Goal: Task Accomplishment & Management: Use online tool/utility

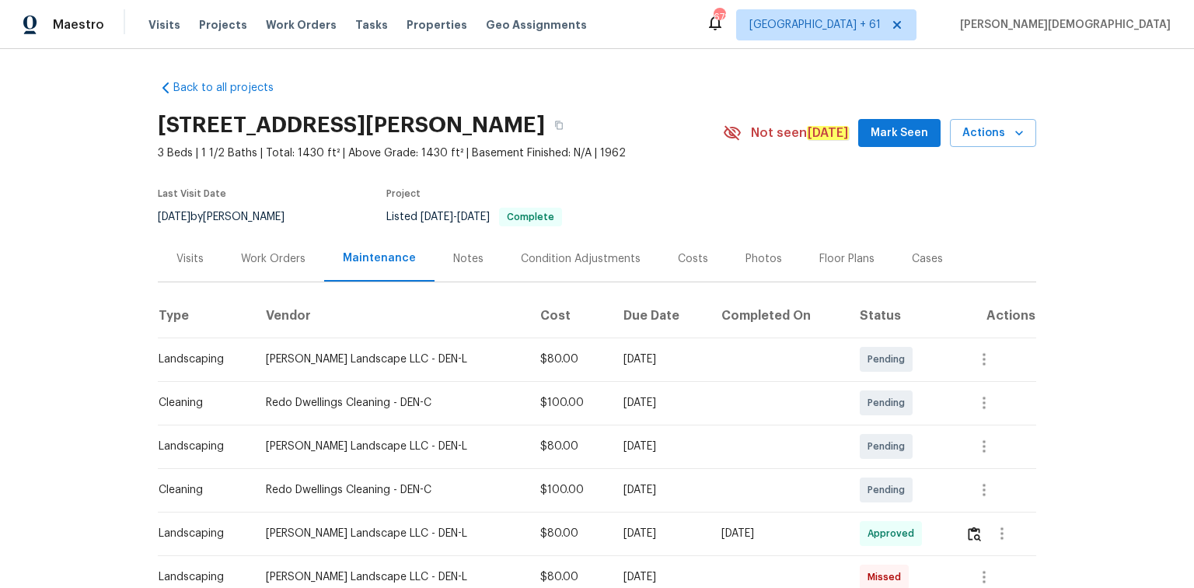
scroll to position [112, 0]
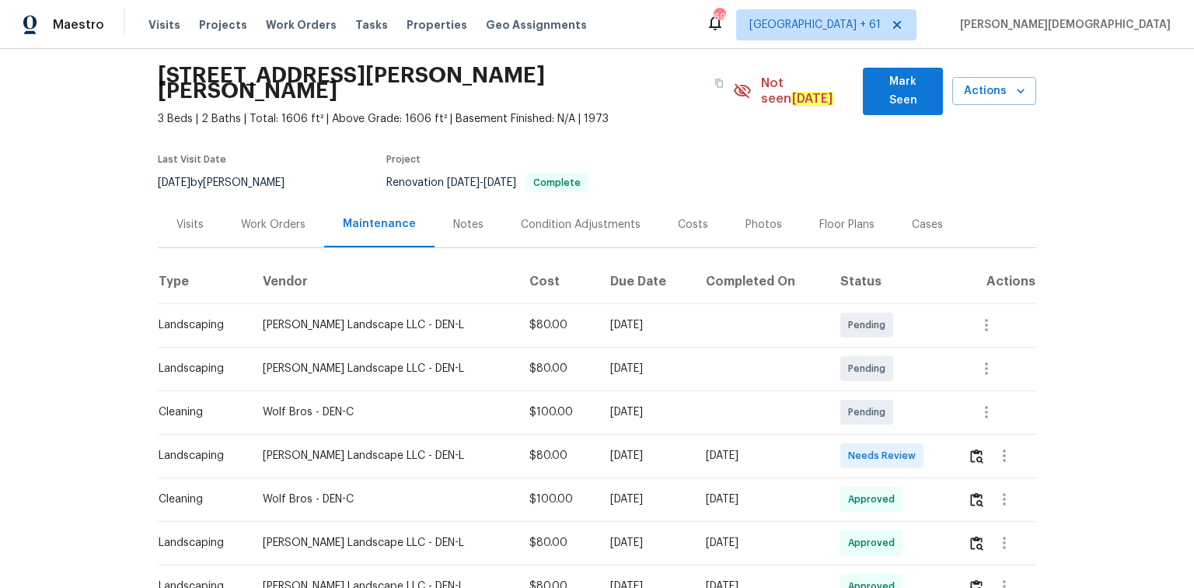
scroll to position [124, 0]
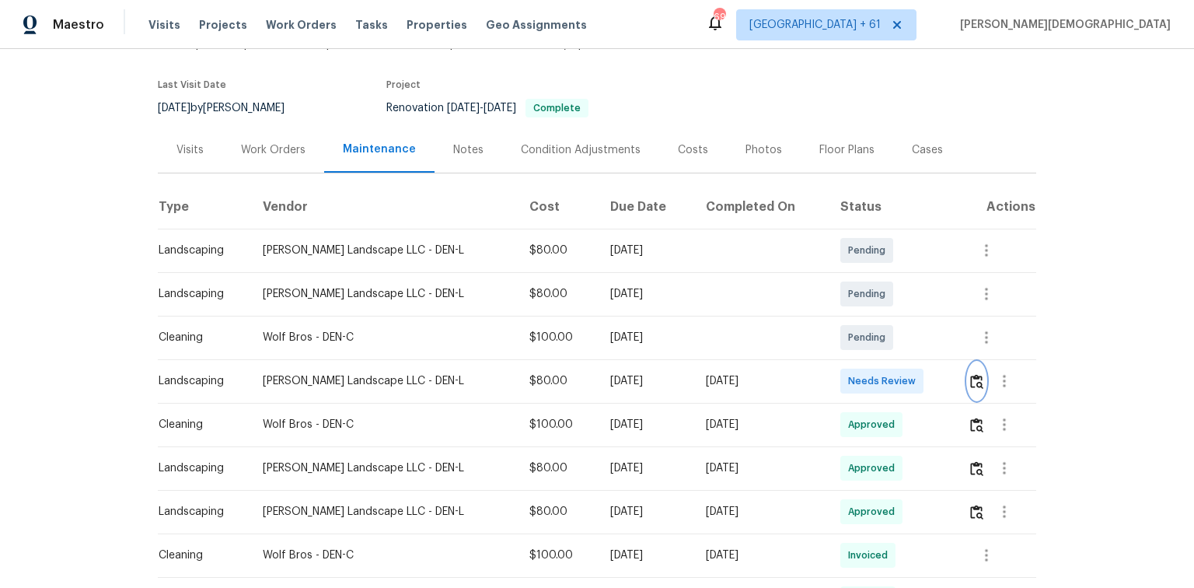
click at [970, 374] on img "button" at bounding box center [976, 381] width 13 height 15
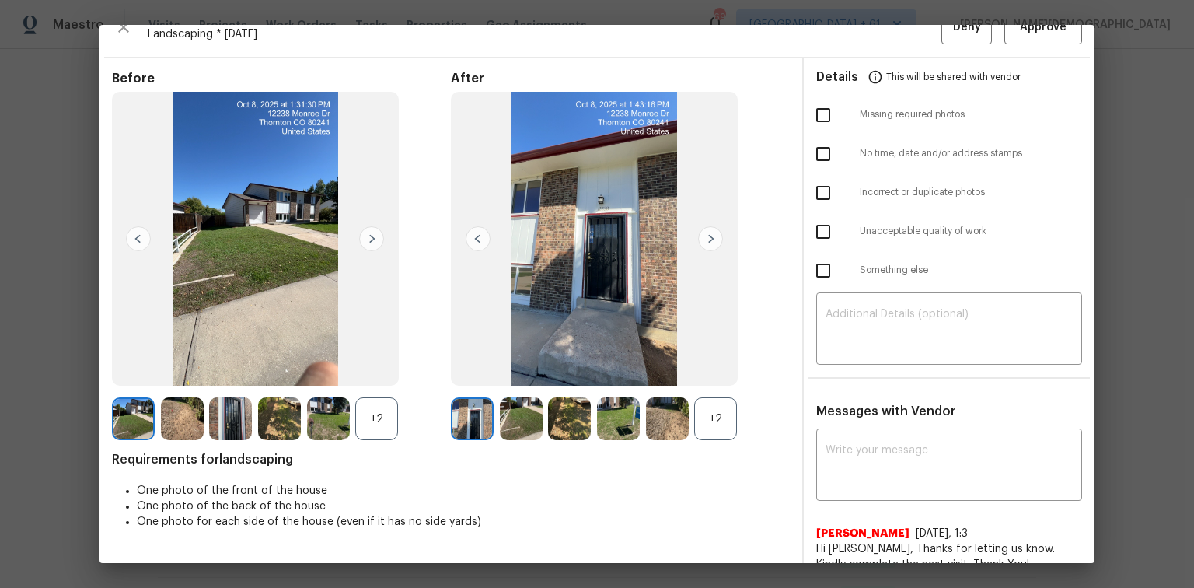
scroll to position [0, 0]
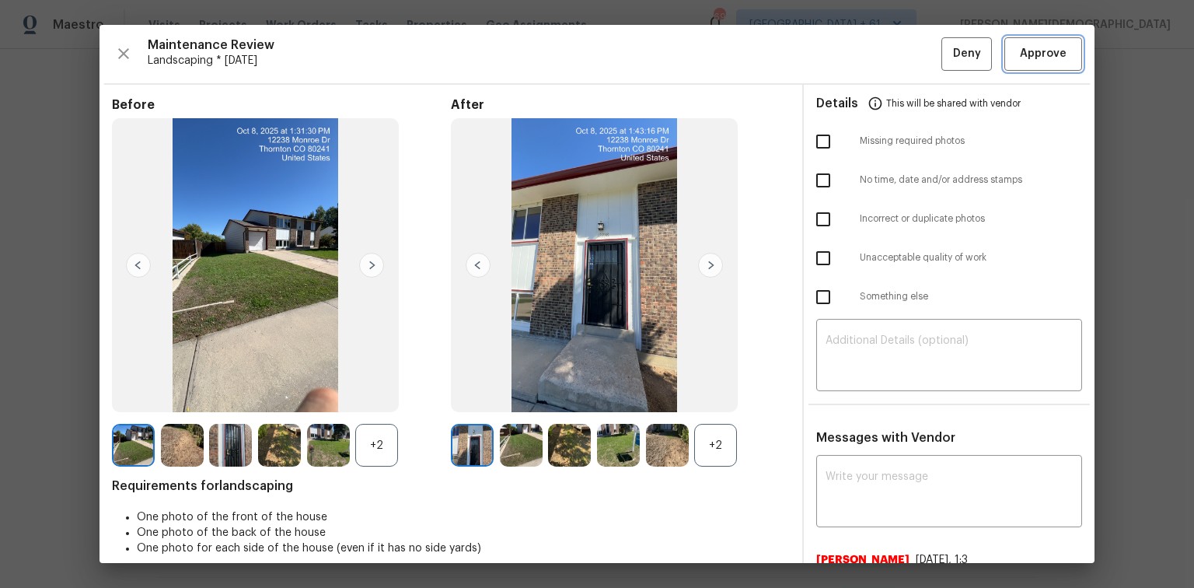
click at [1025, 65] on button "Approve" at bounding box center [1044, 53] width 78 height 33
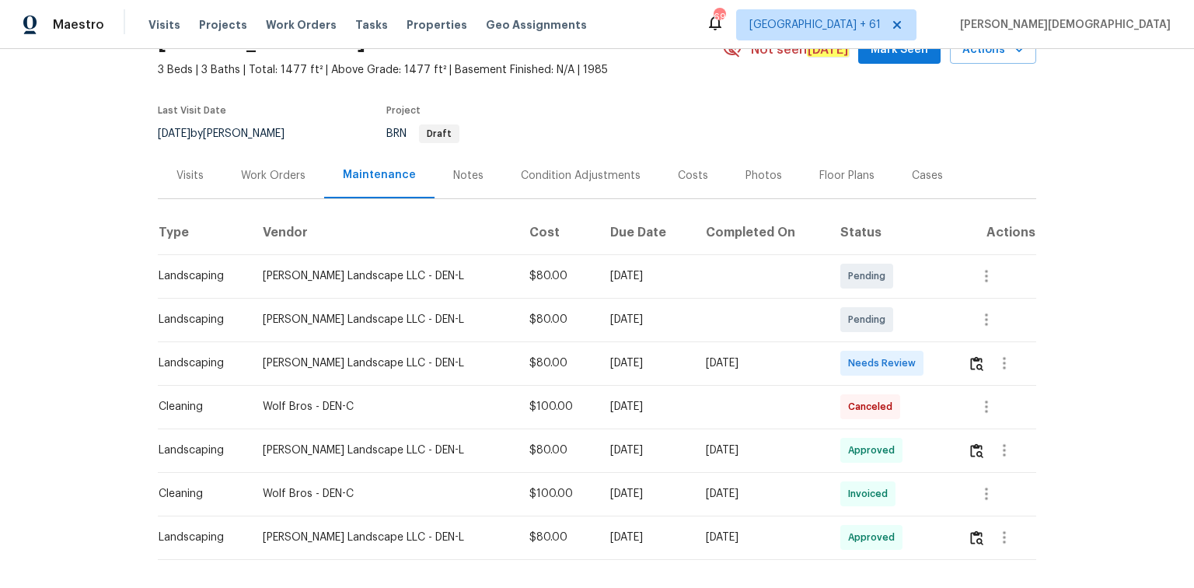
scroll to position [149, 0]
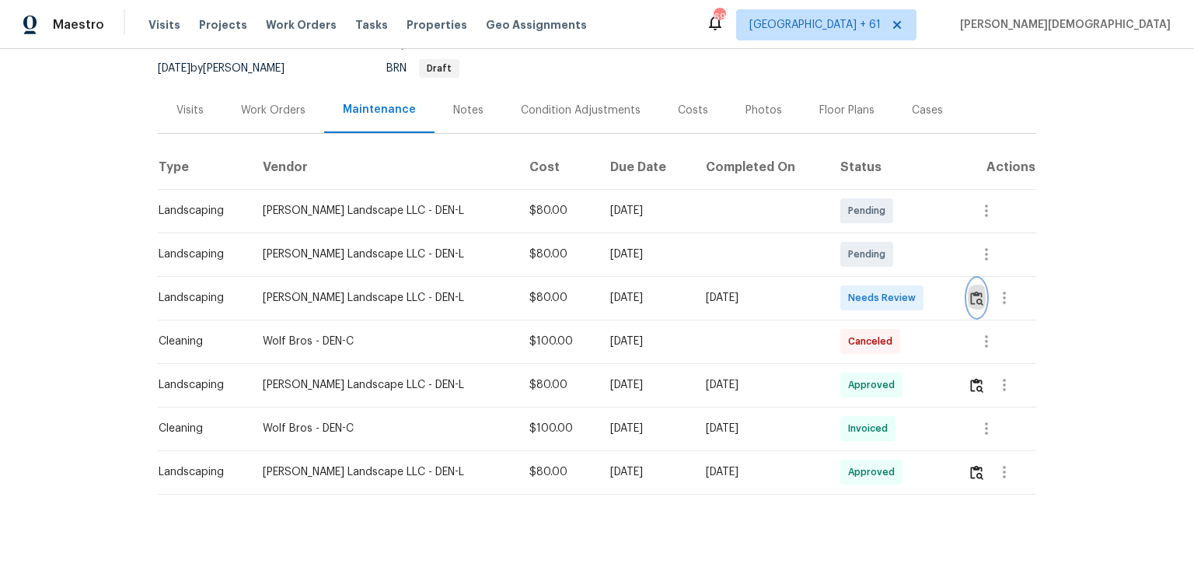
click at [968, 279] on button "button" at bounding box center [977, 297] width 18 height 37
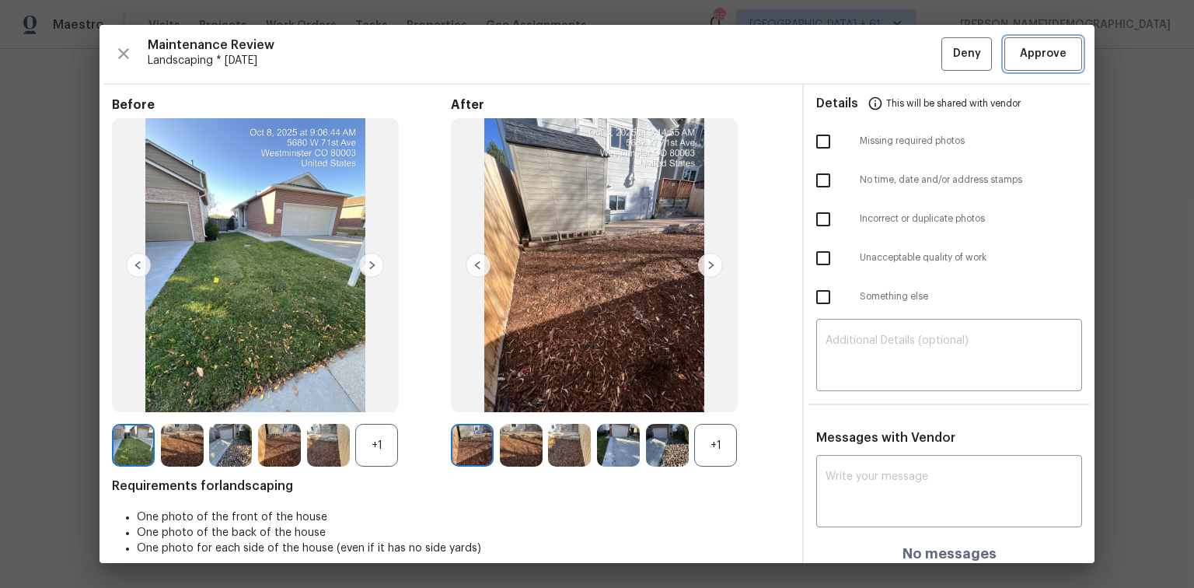
click at [1030, 61] on span "Approve" at bounding box center [1043, 53] width 47 height 19
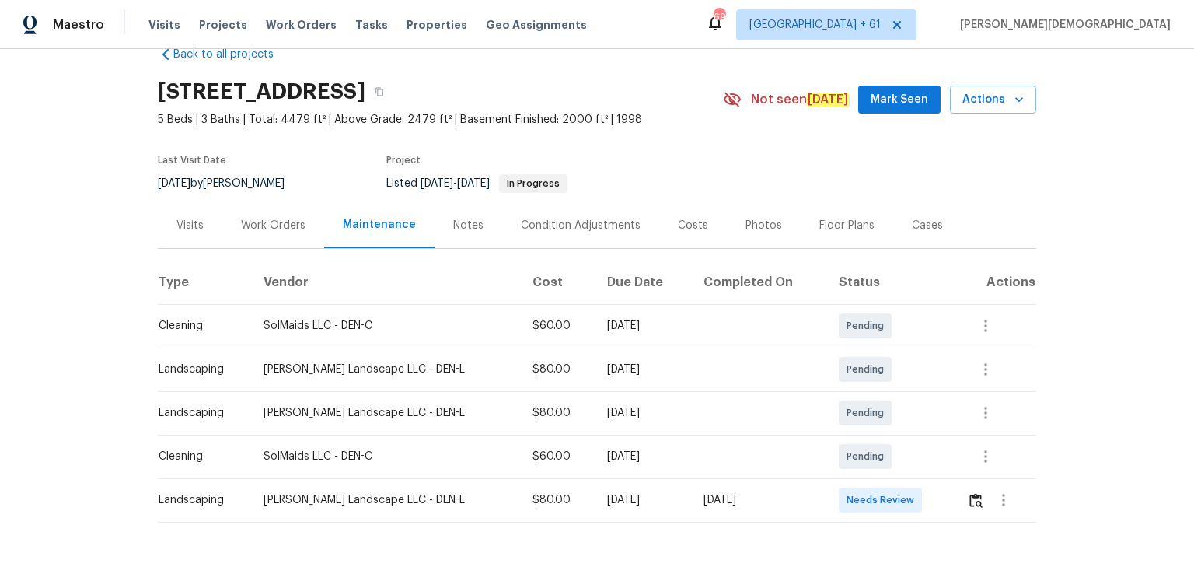
scroll to position [62, 0]
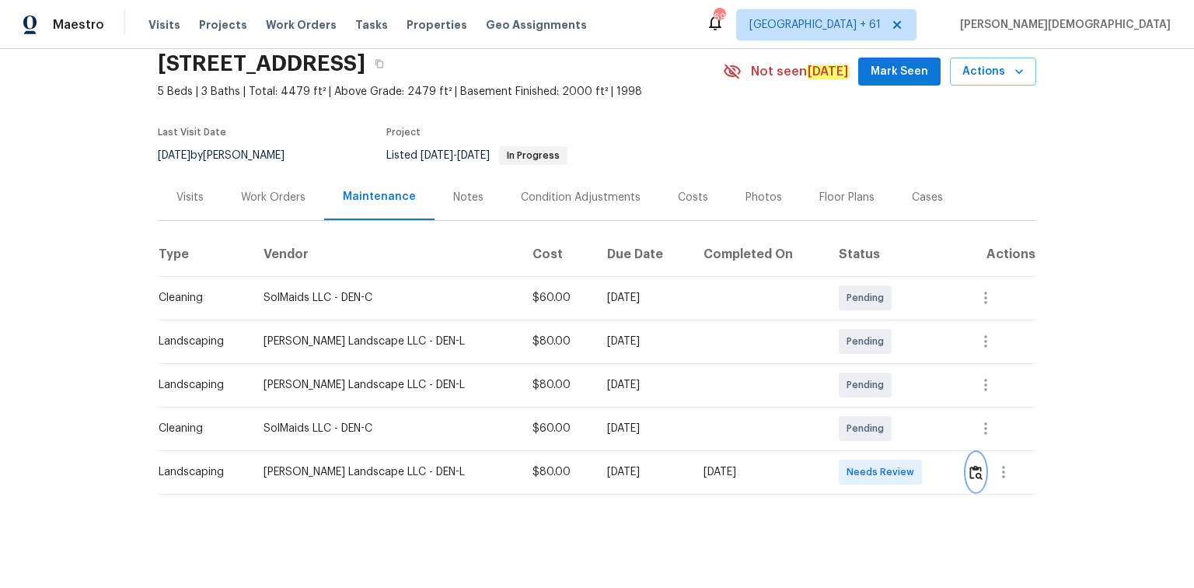
click at [970, 467] on img "button" at bounding box center [976, 472] width 13 height 15
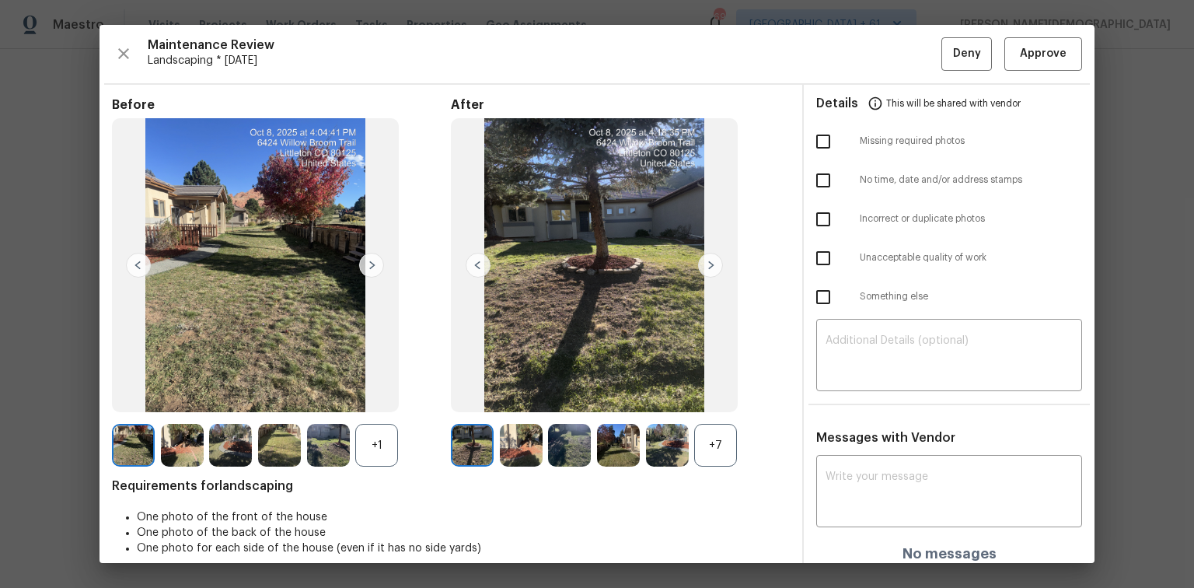
scroll to position [12, 0]
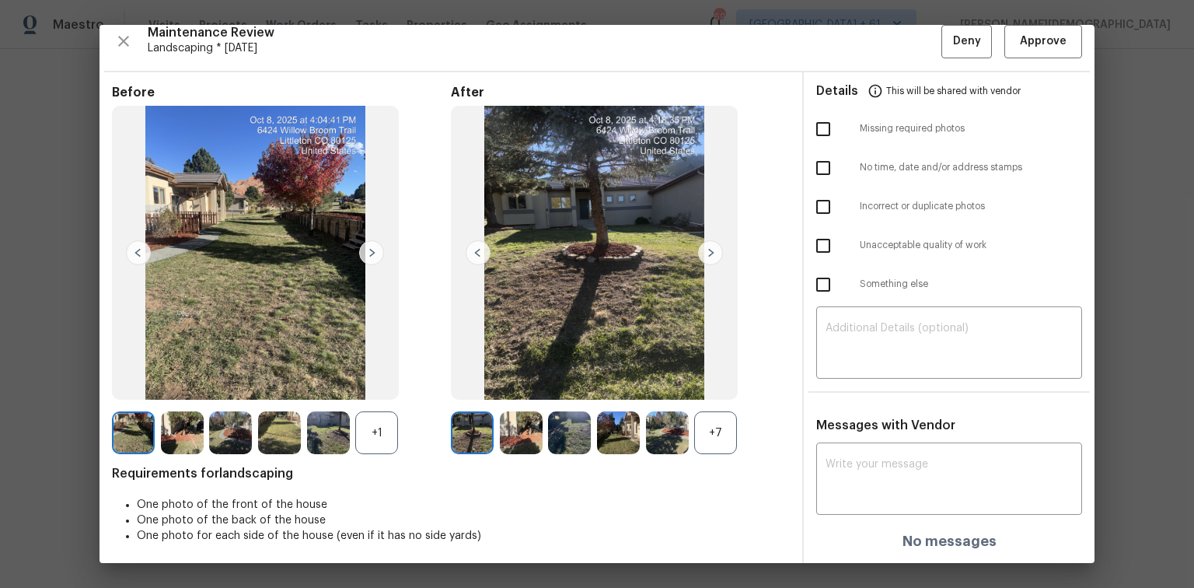
click at [715, 446] on div "+7" at bounding box center [715, 432] width 43 height 43
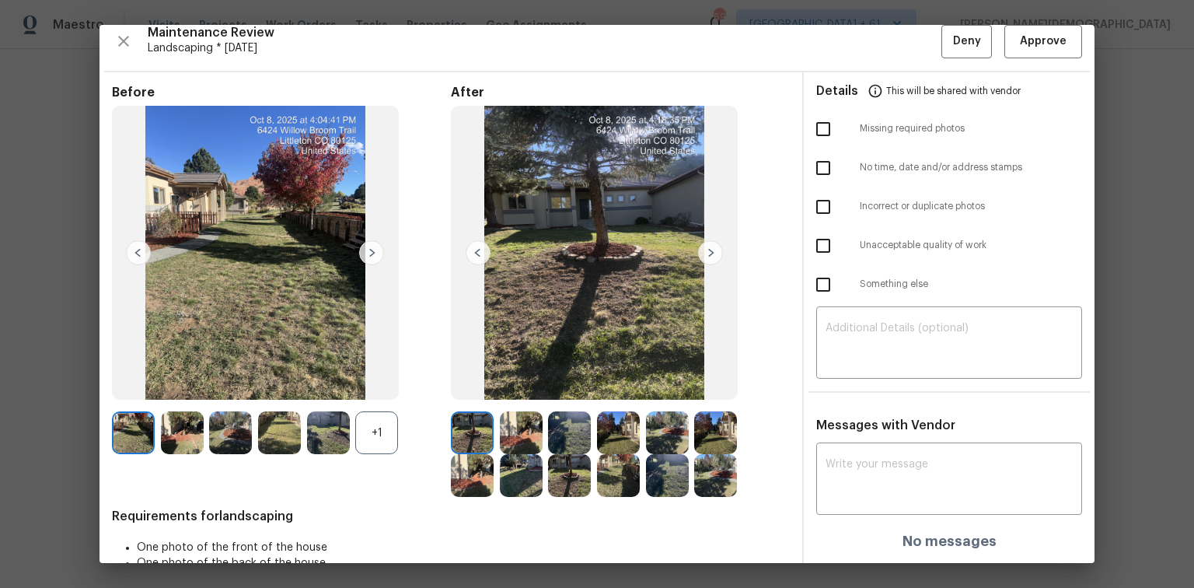
click at [511, 425] on img at bounding box center [521, 432] width 43 height 43
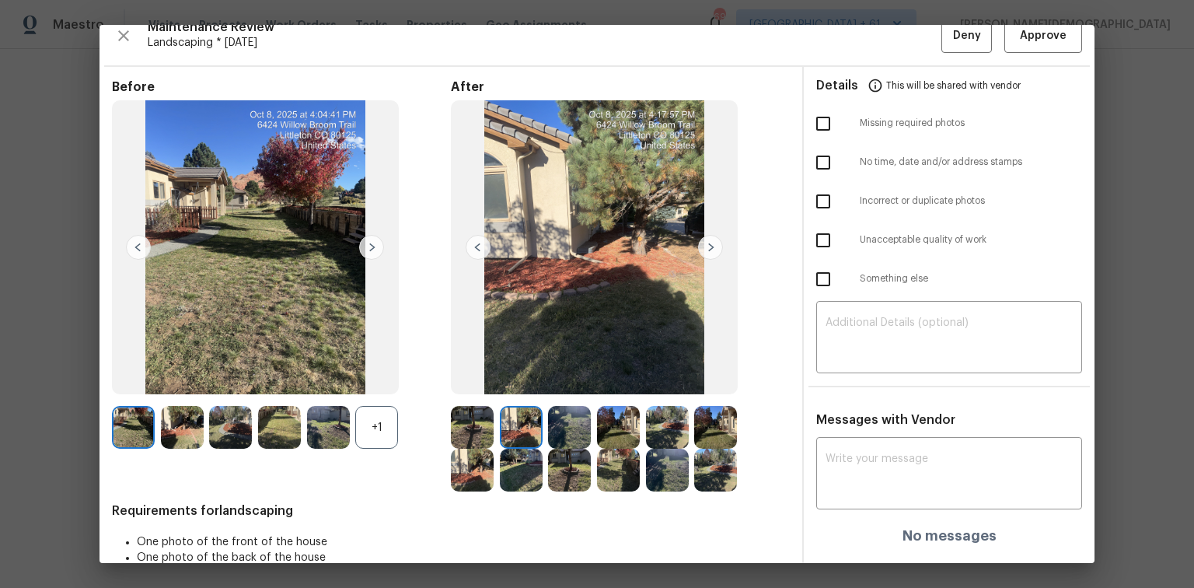
scroll to position [0, 0]
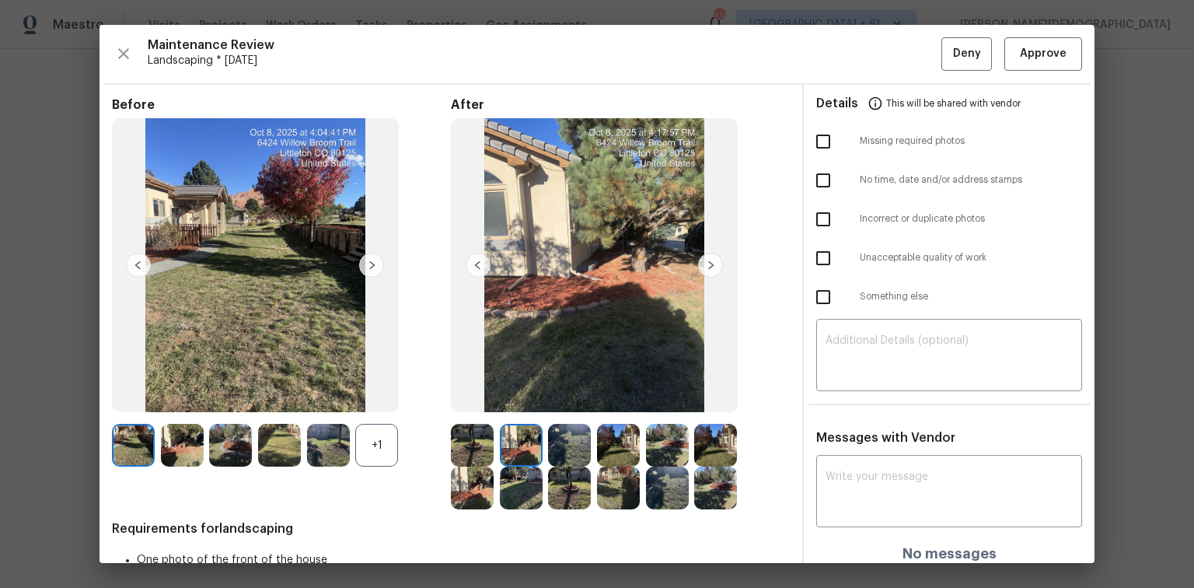
click at [1018, 72] on div "Maintenance Review Landscaping * Mon, Oct 06 Deny Approve Before +1 After Requi…" at bounding box center [597, 294] width 995 height 538
click at [1020, 51] on span "Approve" at bounding box center [1043, 53] width 47 height 19
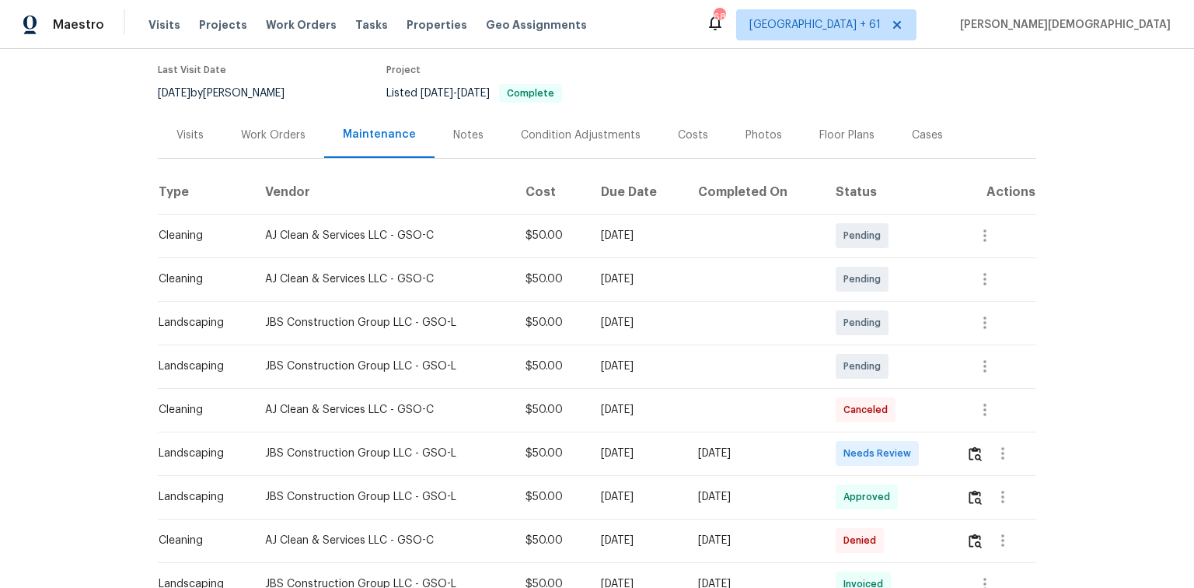
scroll to position [187, 0]
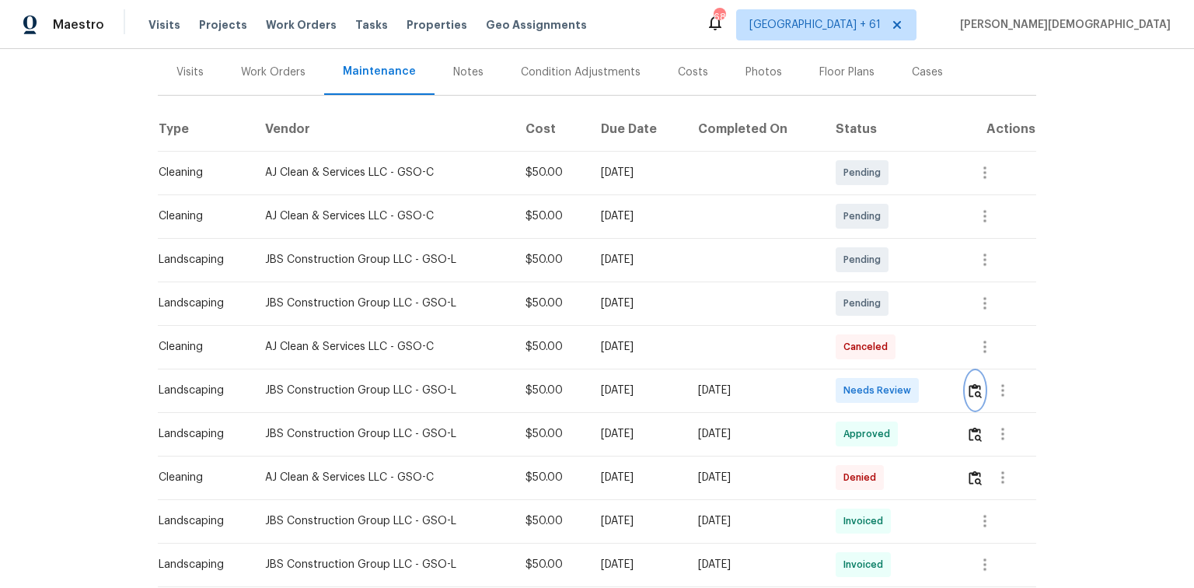
click at [849, 373] on button "button" at bounding box center [975, 390] width 18 height 37
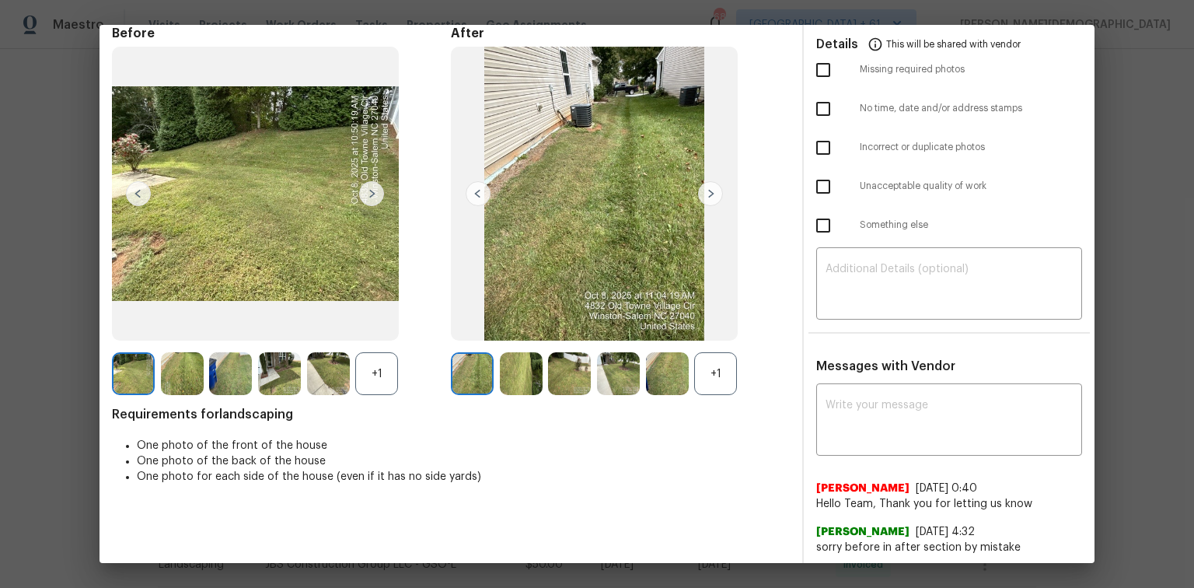
scroll to position [0, 0]
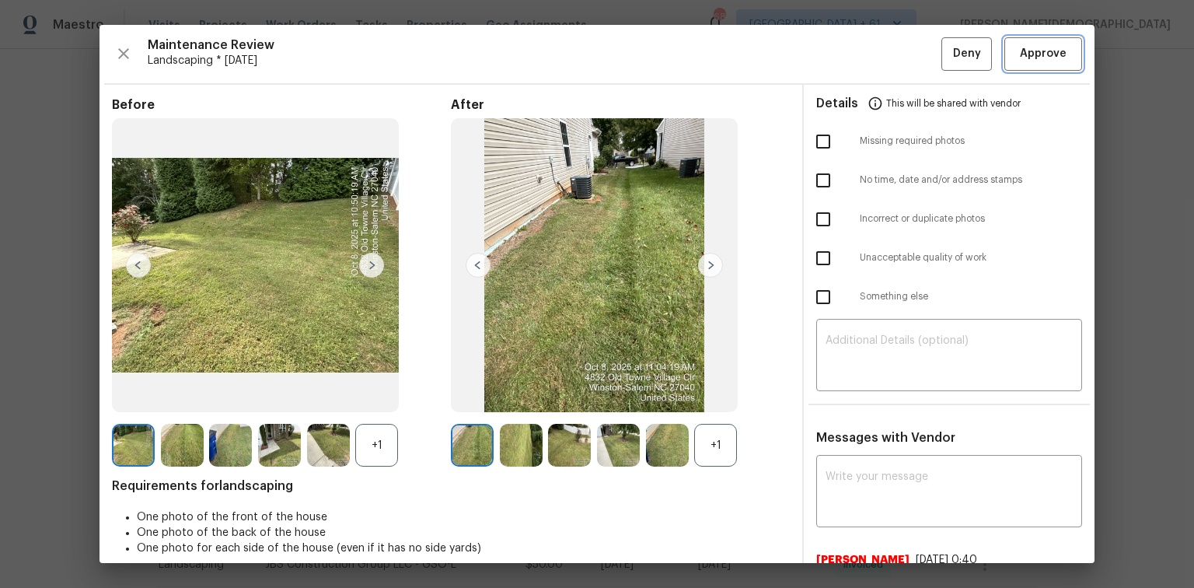
click at [849, 53] on button "Approve" at bounding box center [1044, 53] width 78 height 33
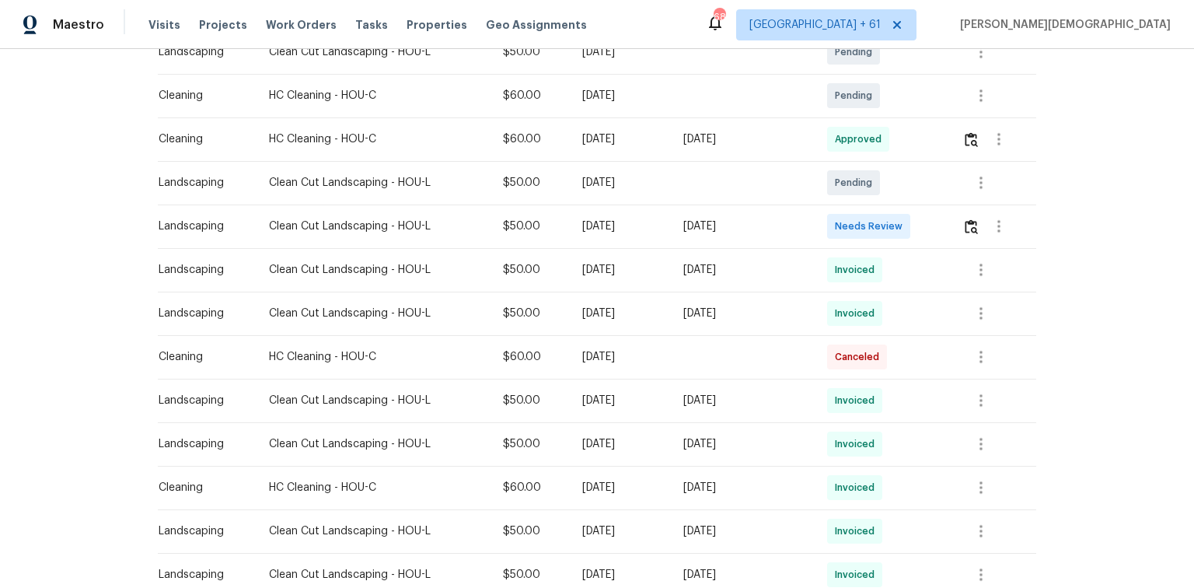
scroll to position [311, 0]
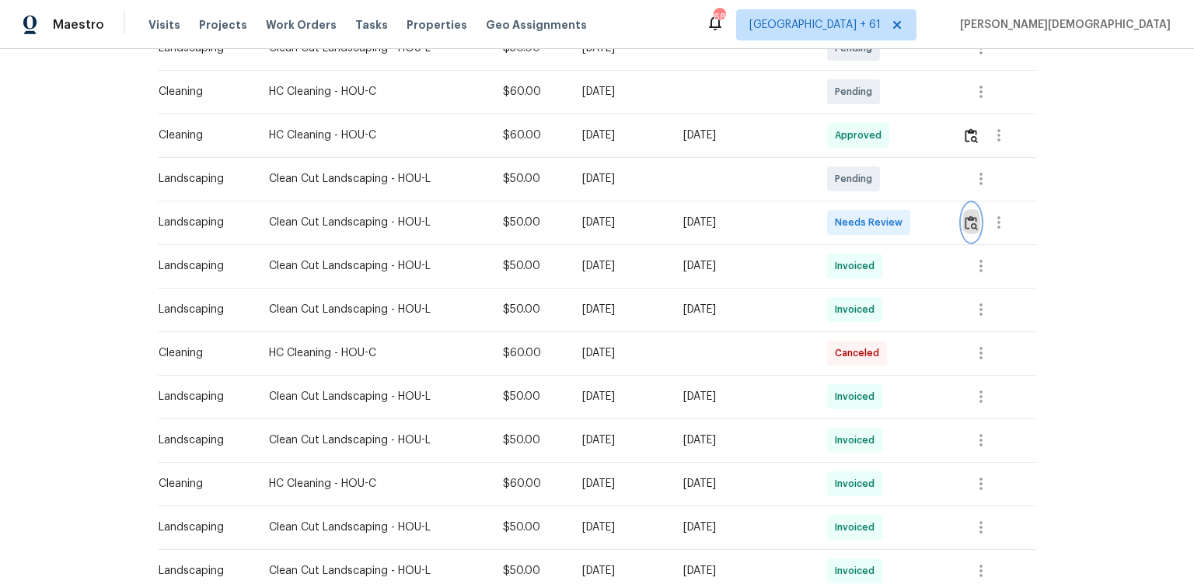
click at [849, 217] on img "button" at bounding box center [971, 222] width 13 height 15
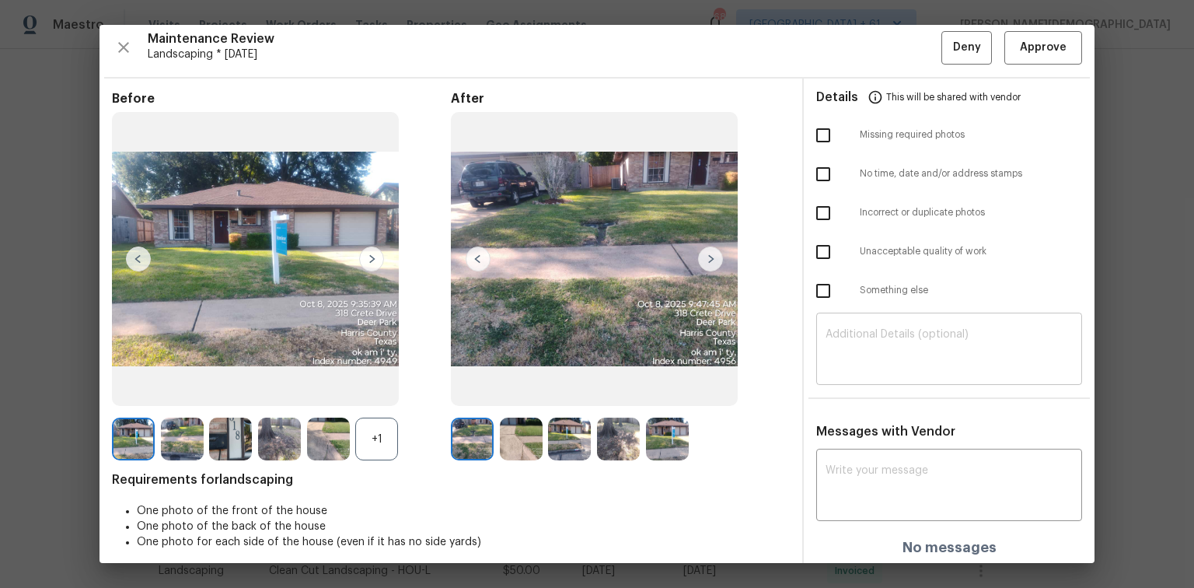
scroll to position [0, 0]
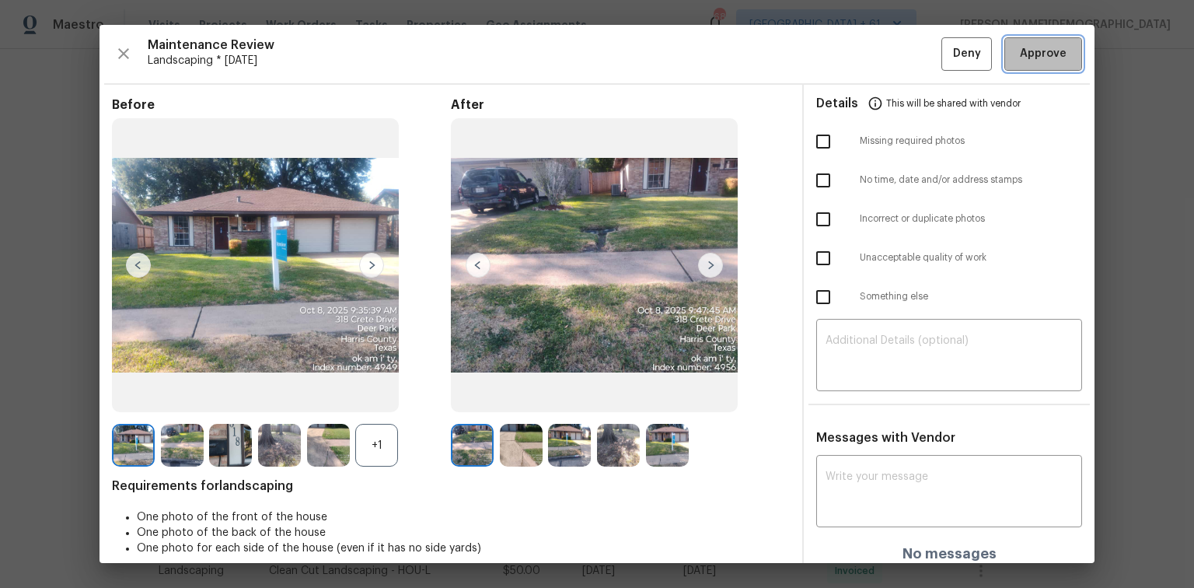
click at [849, 59] on span "Approve" at bounding box center [1043, 53] width 53 height 19
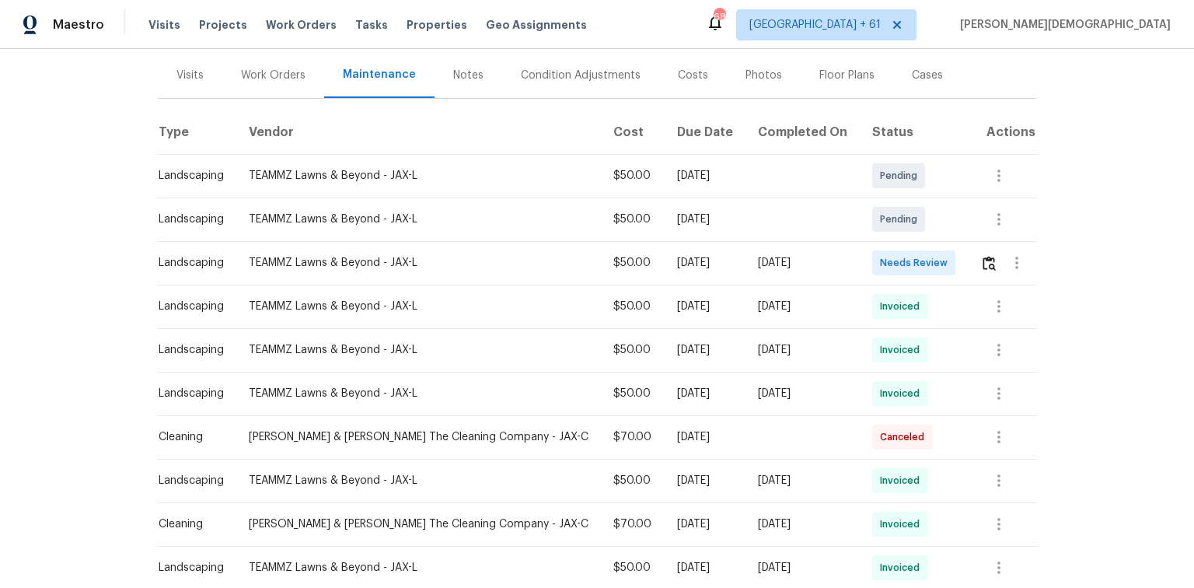
scroll to position [311, 0]
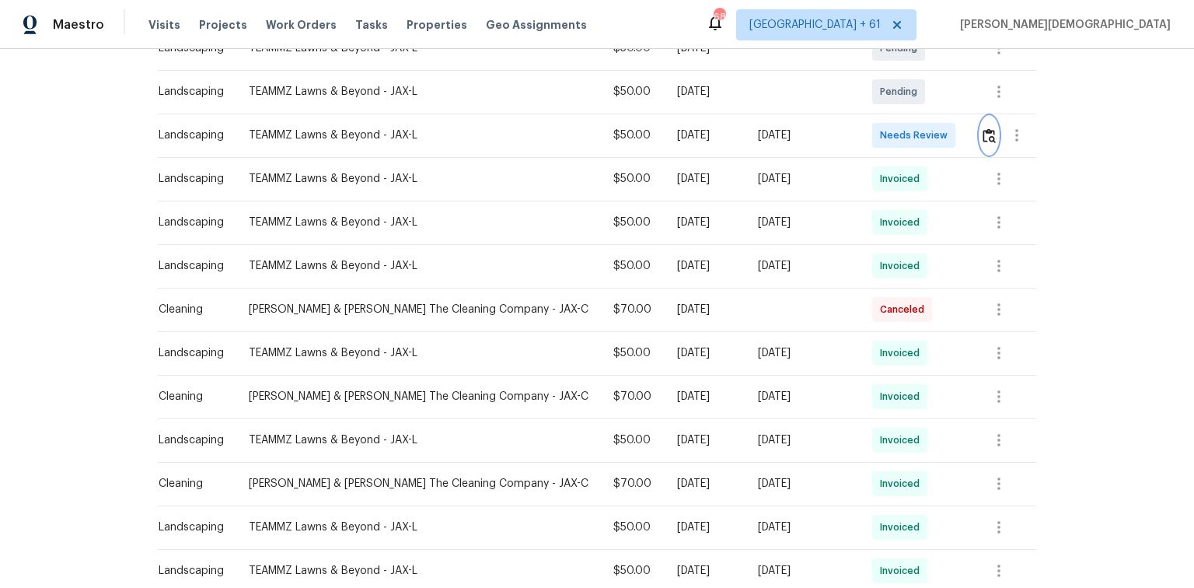
click at [983, 133] on img "button" at bounding box center [989, 135] width 13 height 15
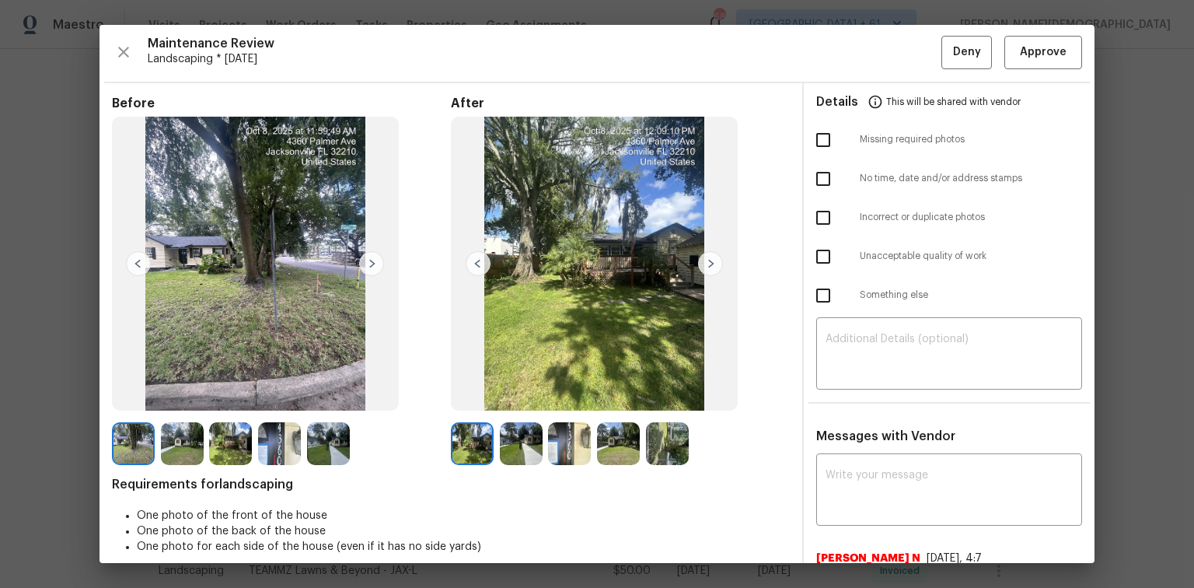
scroll to position [0, 0]
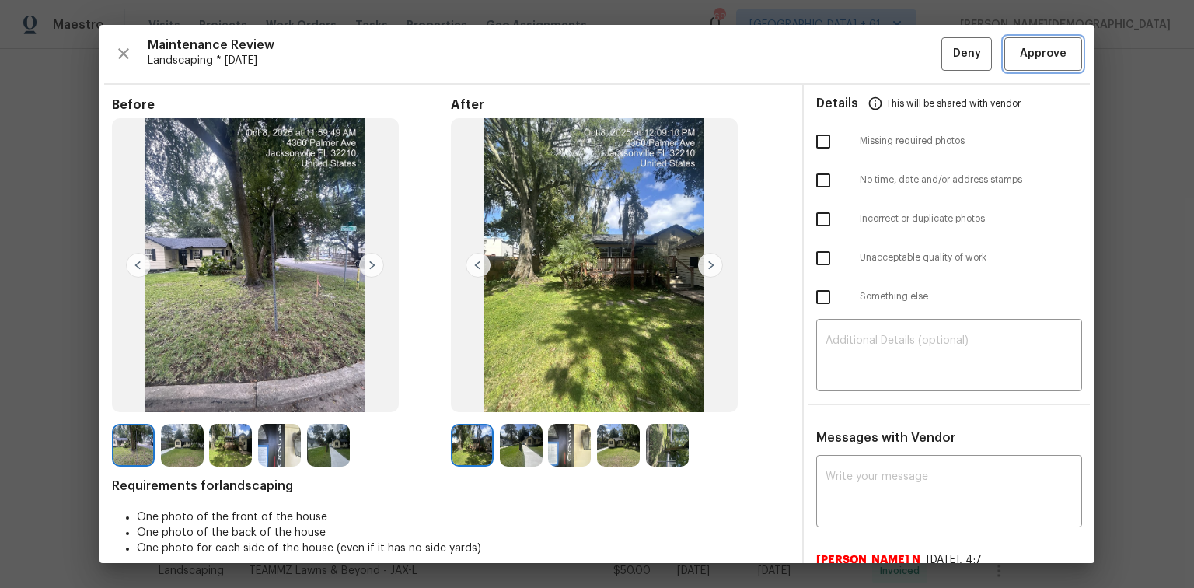
click at [1036, 49] on span "Approve" at bounding box center [1043, 53] width 47 height 19
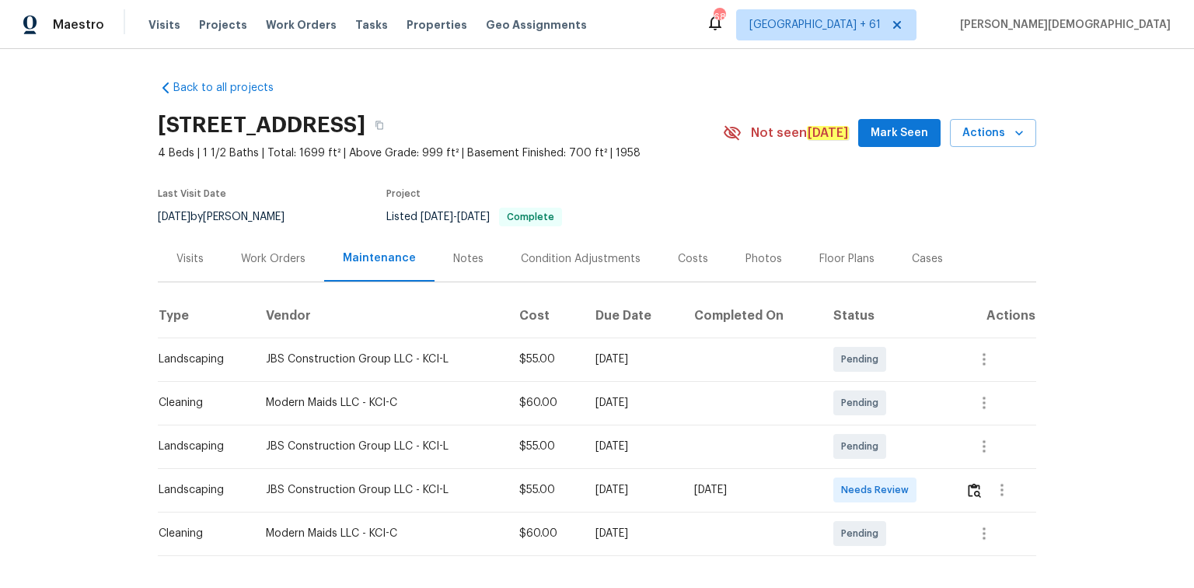
scroll to position [62, 0]
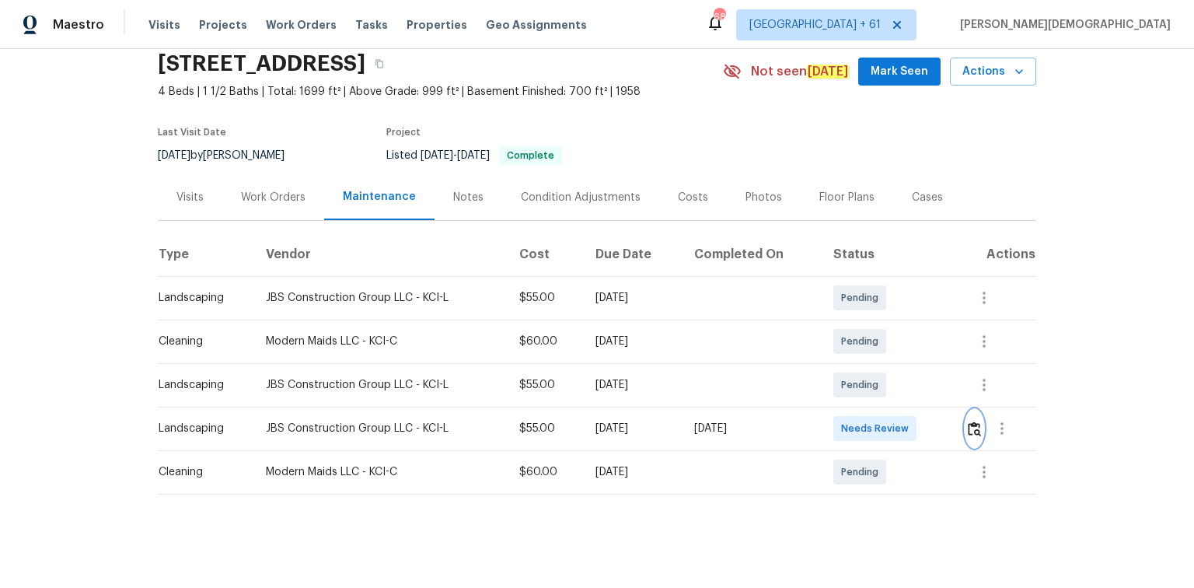
click at [968, 421] on img "button" at bounding box center [974, 428] width 13 height 15
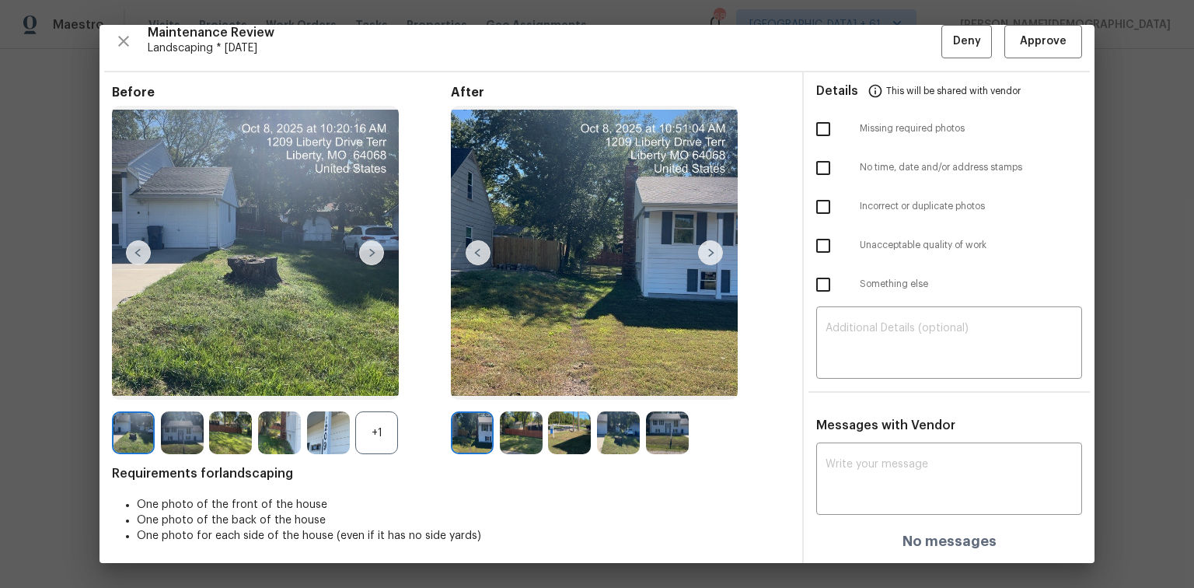
scroll to position [0, 0]
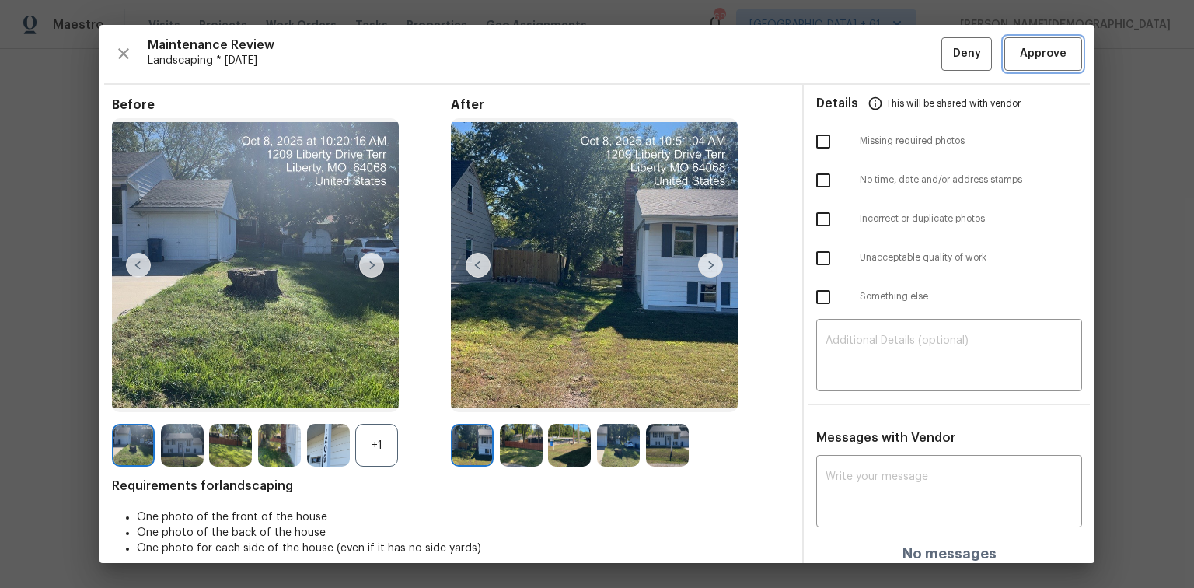
click at [1037, 40] on button "Approve" at bounding box center [1044, 53] width 78 height 33
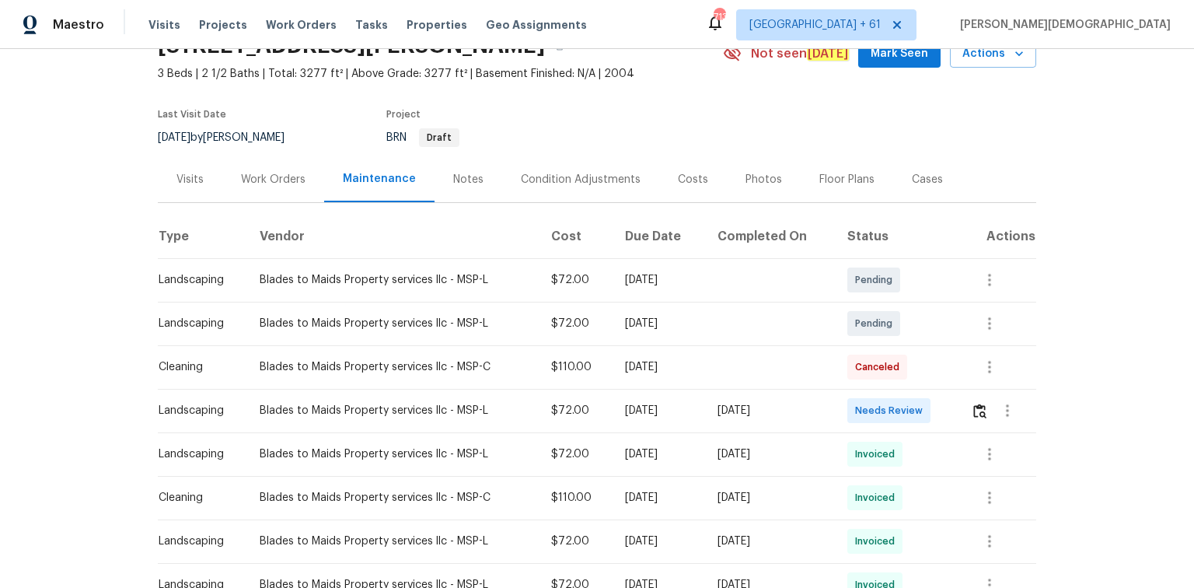
scroll to position [124, 0]
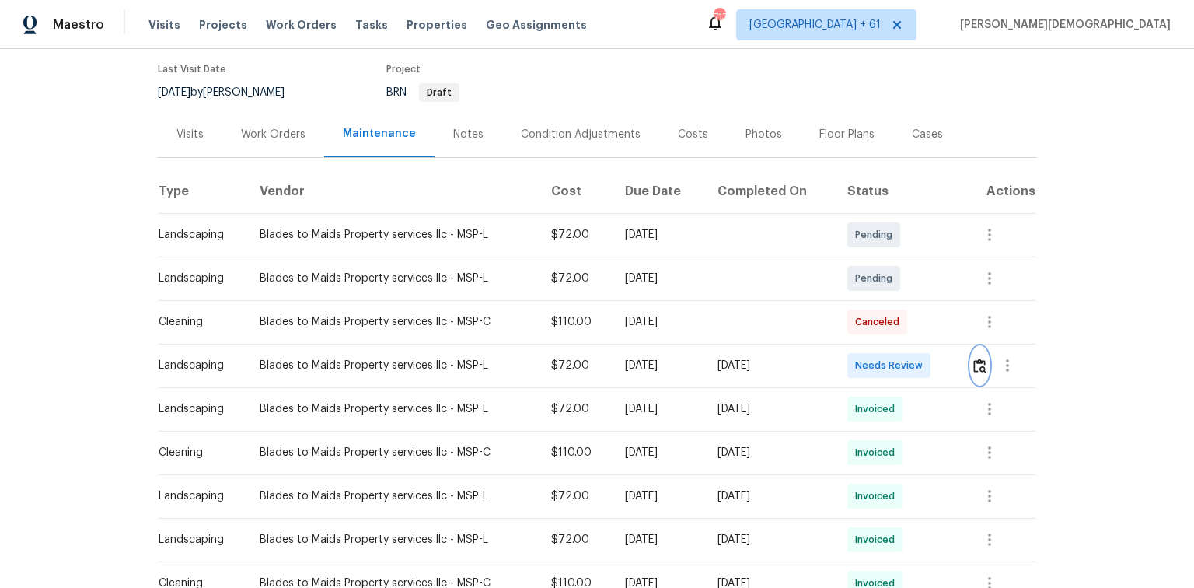
click at [849, 358] on img "button" at bounding box center [979, 365] width 13 height 15
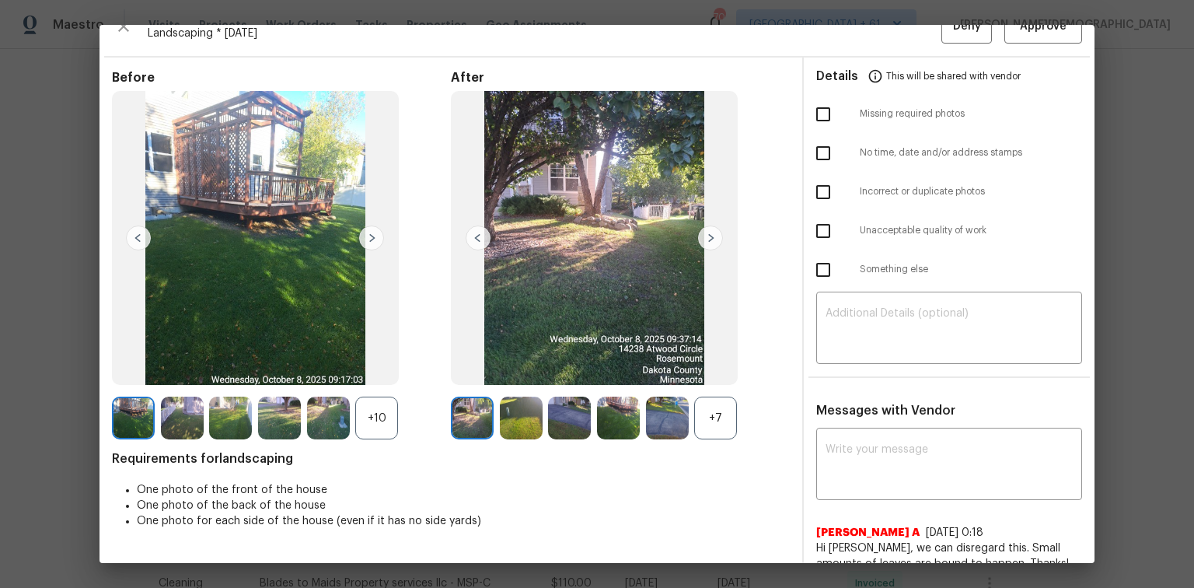
scroll to position [0, 0]
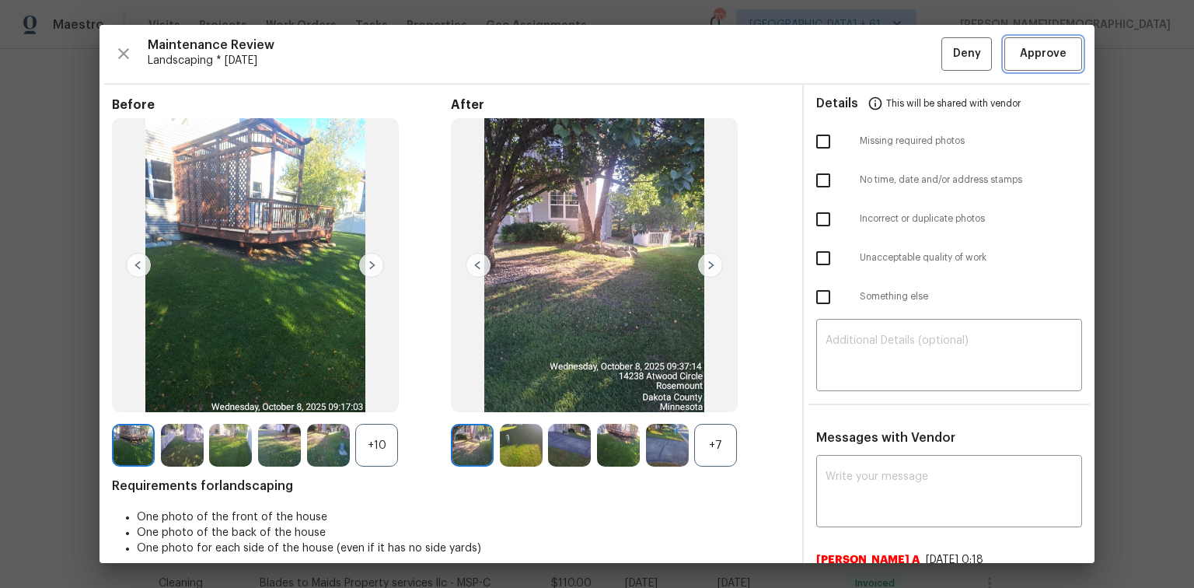
click at [849, 64] on button "Approve" at bounding box center [1044, 53] width 78 height 33
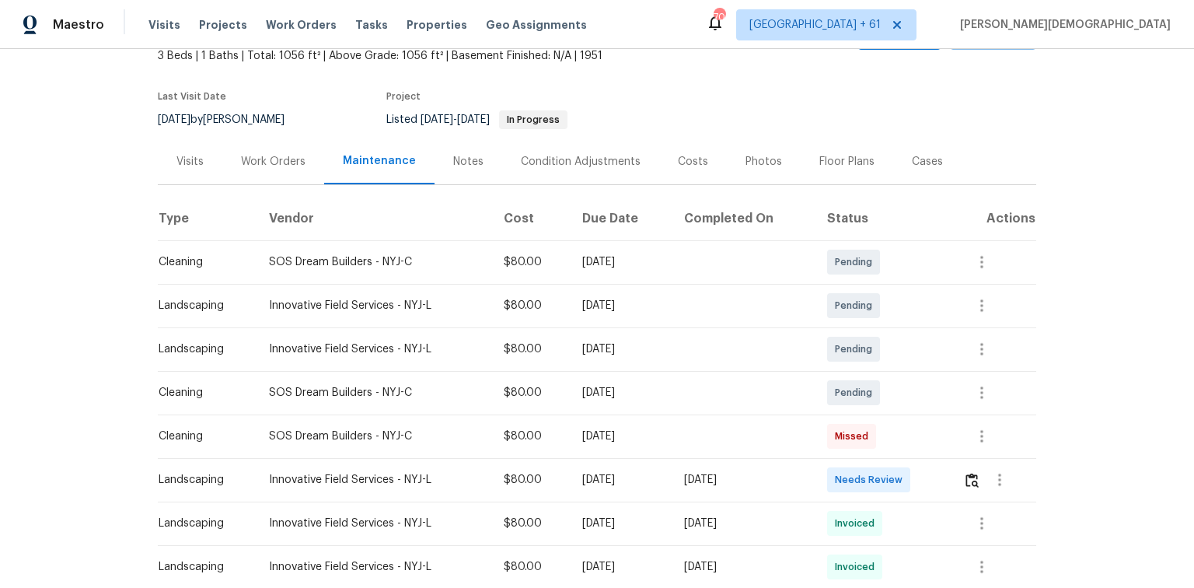
scroll to position [187, 0]
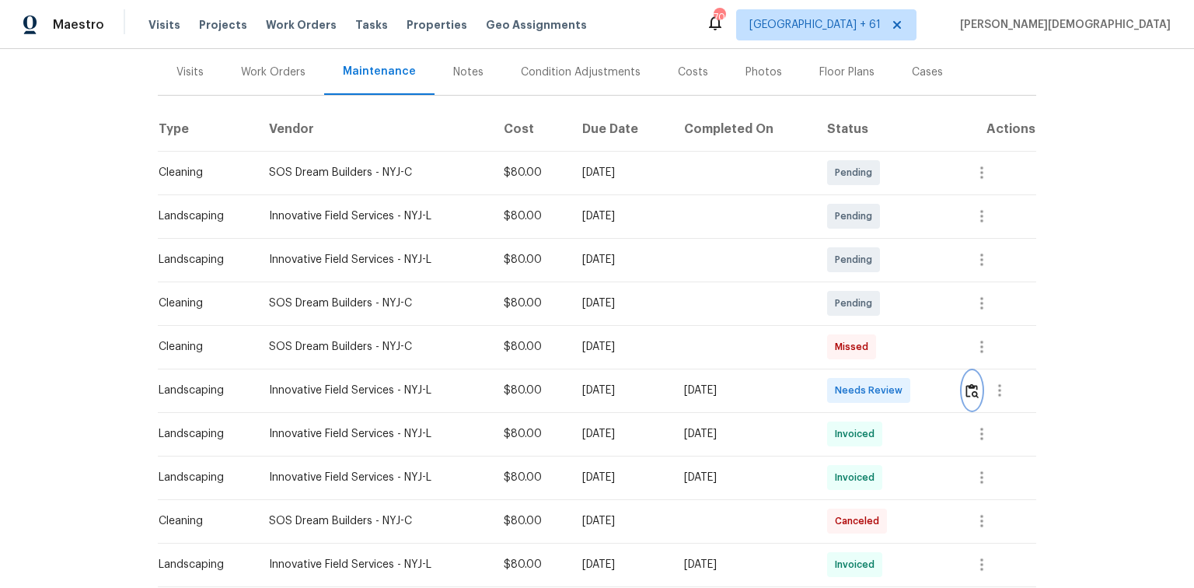
click at [849, 372] on button "button" at bounding box center [972, 390] width 18 height 37
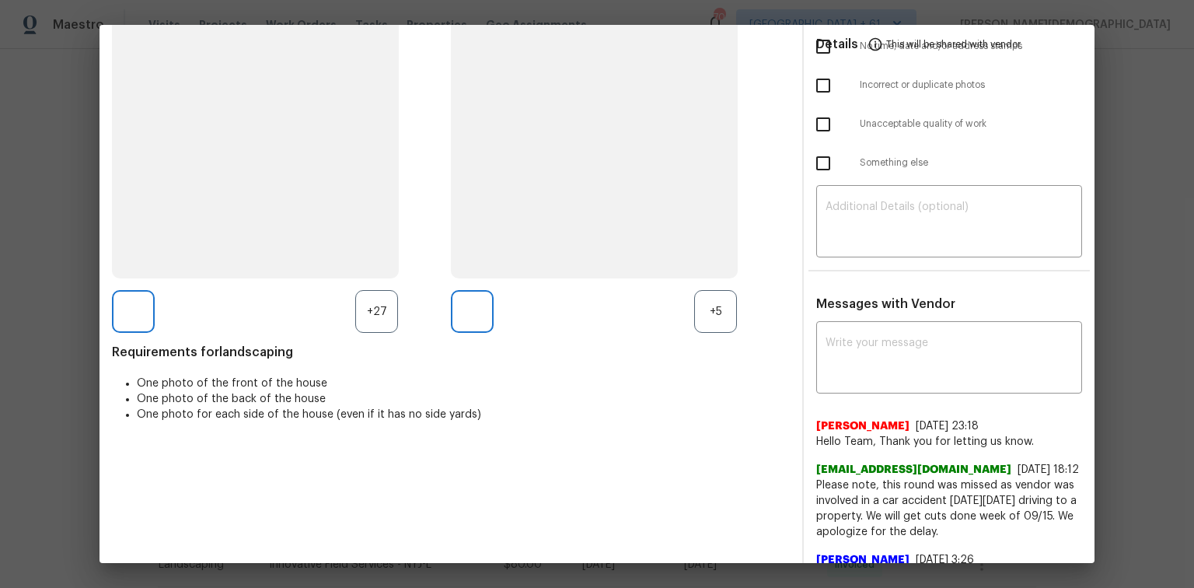
scroll to position [0, 0]
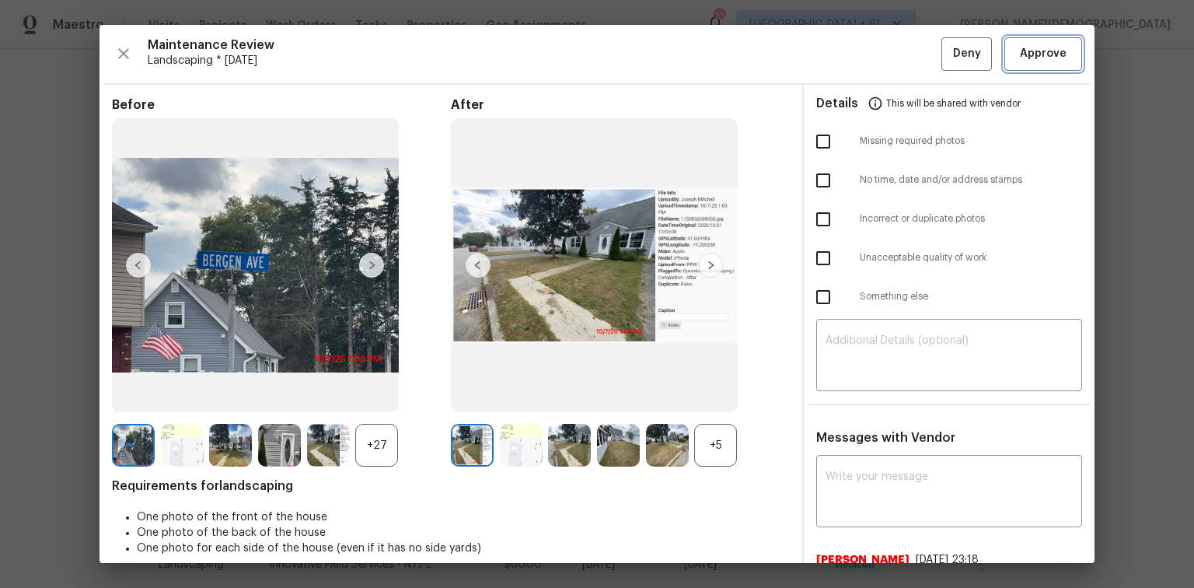
click at [849, 67] on button "Approve" at bounding box center [1044, 53] width 78 height 33
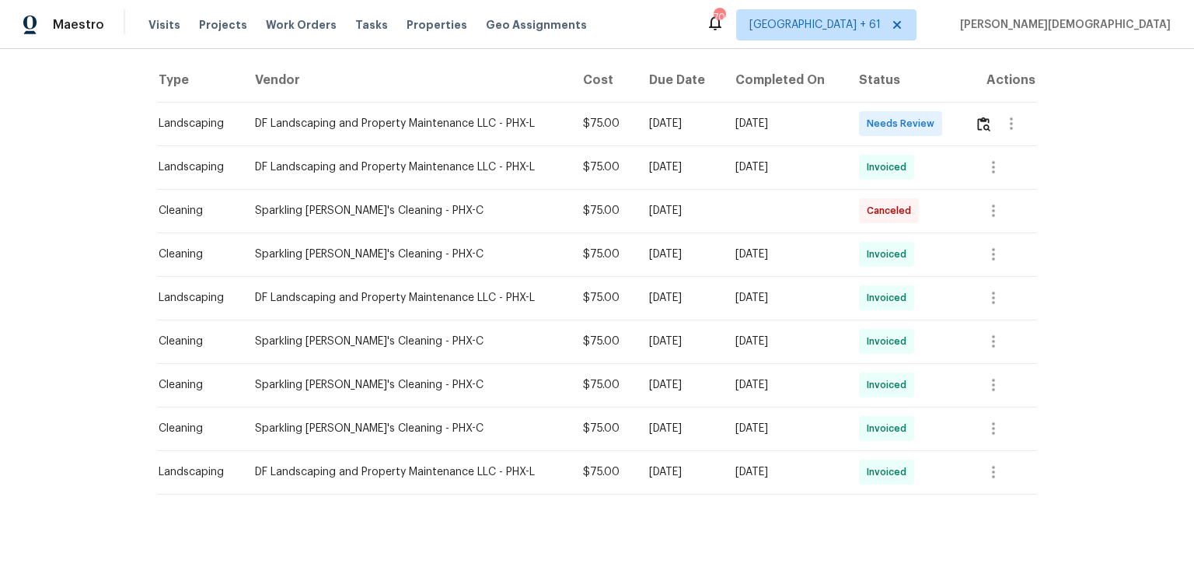
scroll to position [112, 0]
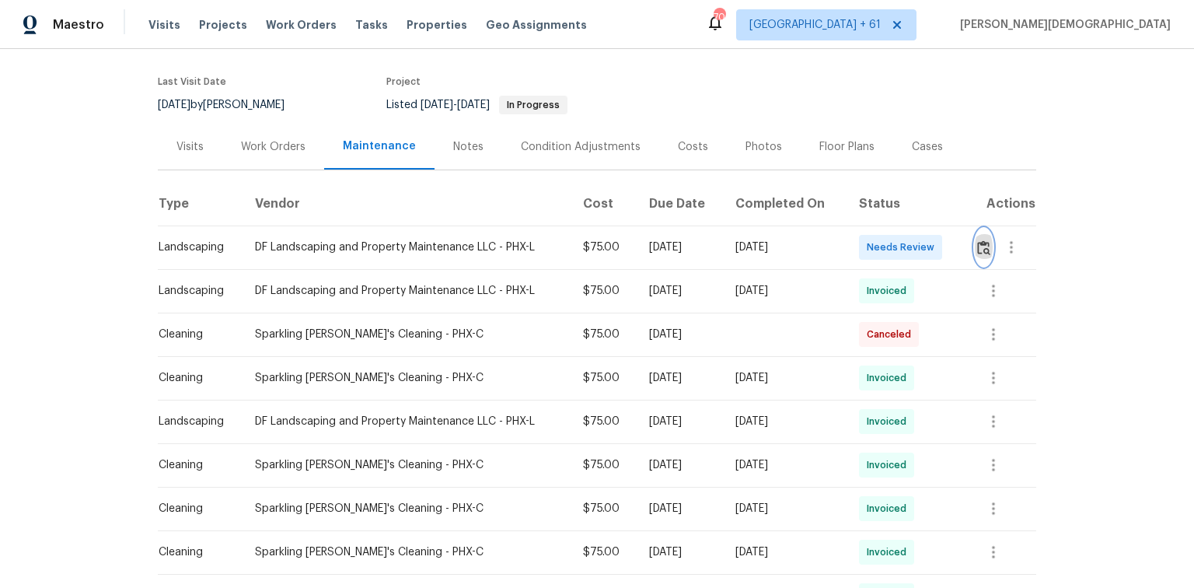
click at [849, 246] on img "button" at bounding box center [983, 247] width 13 height 15
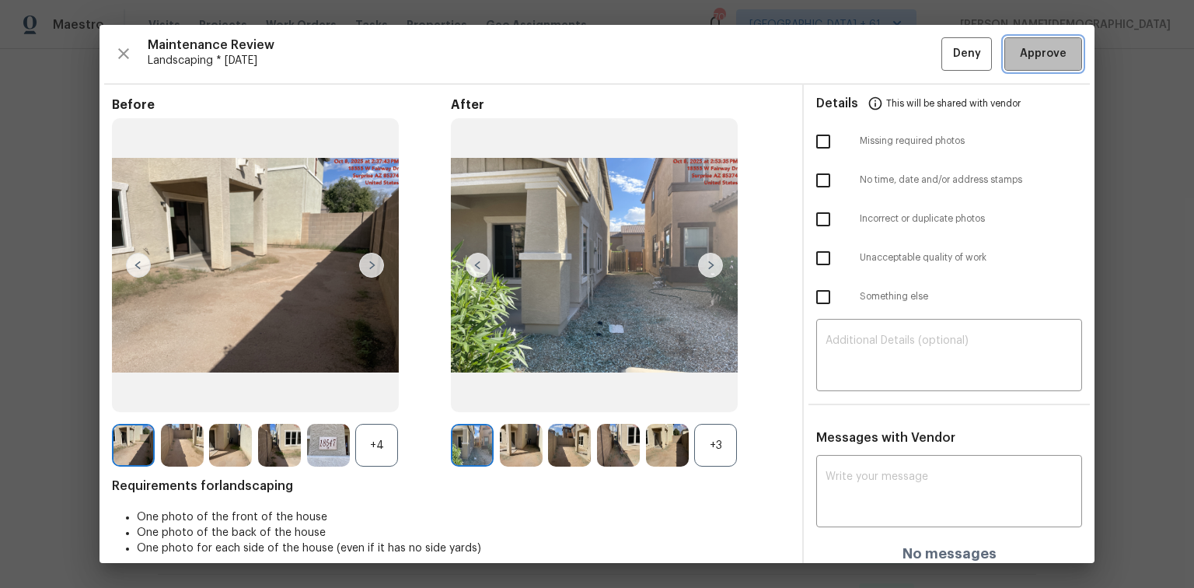
drag, startPoint x: 1017, startPoint y: 54, endPoint x: 1025, endPoint y: 78, distance: 24.6
click at [849, 54] on span "Approve" at bounding box center [1043, 53] width 47 height 19
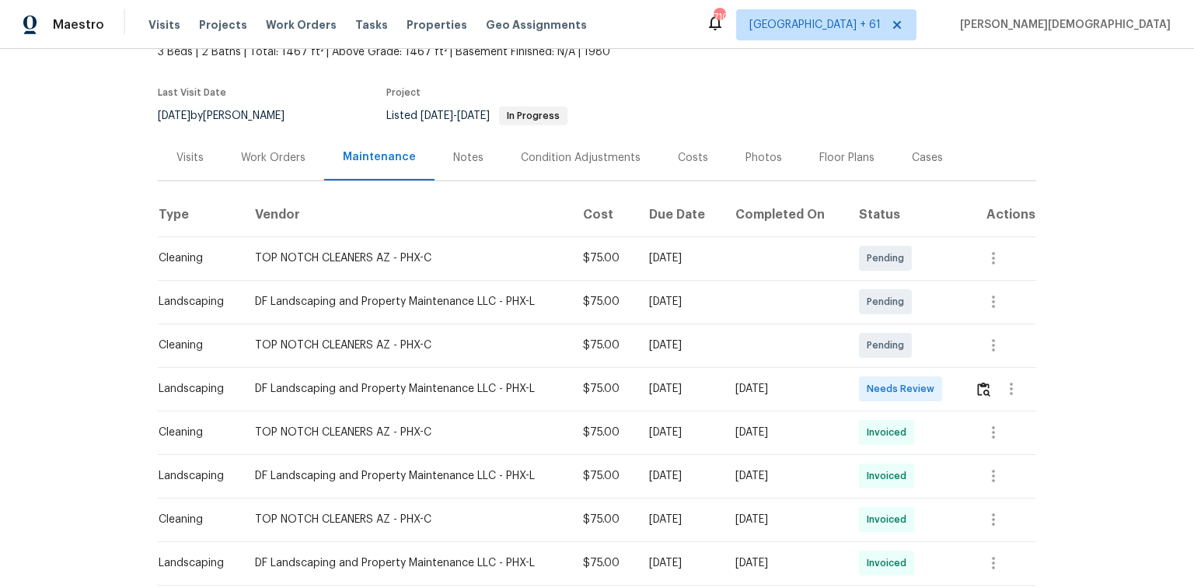
scroll to position [193, 0]
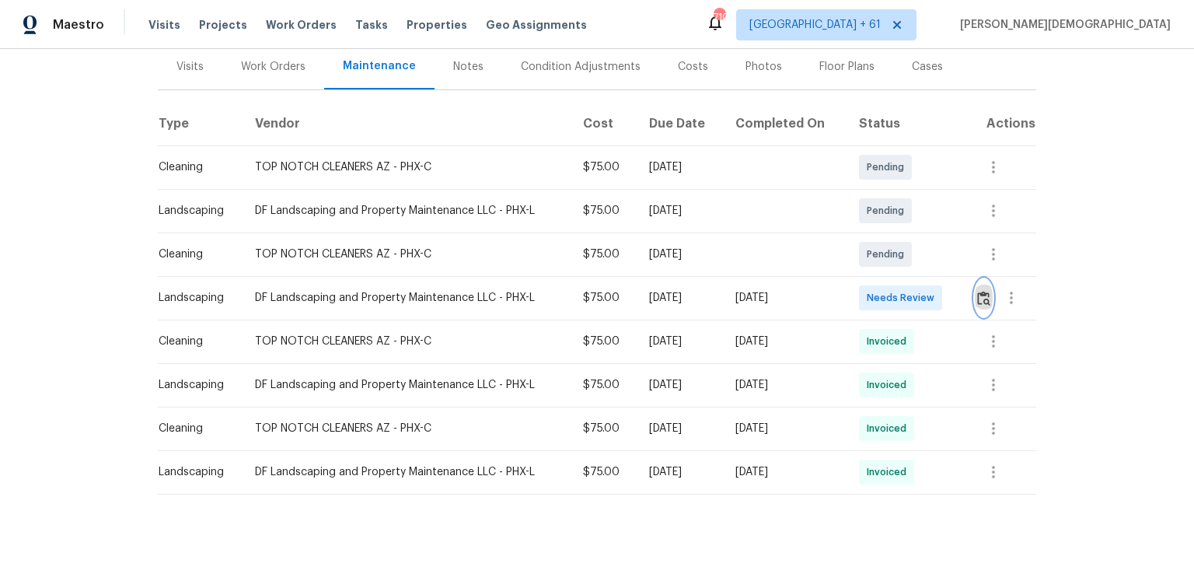
click at [980, 291] on img "button" at bounding box center [983, 298] width 13 height 15
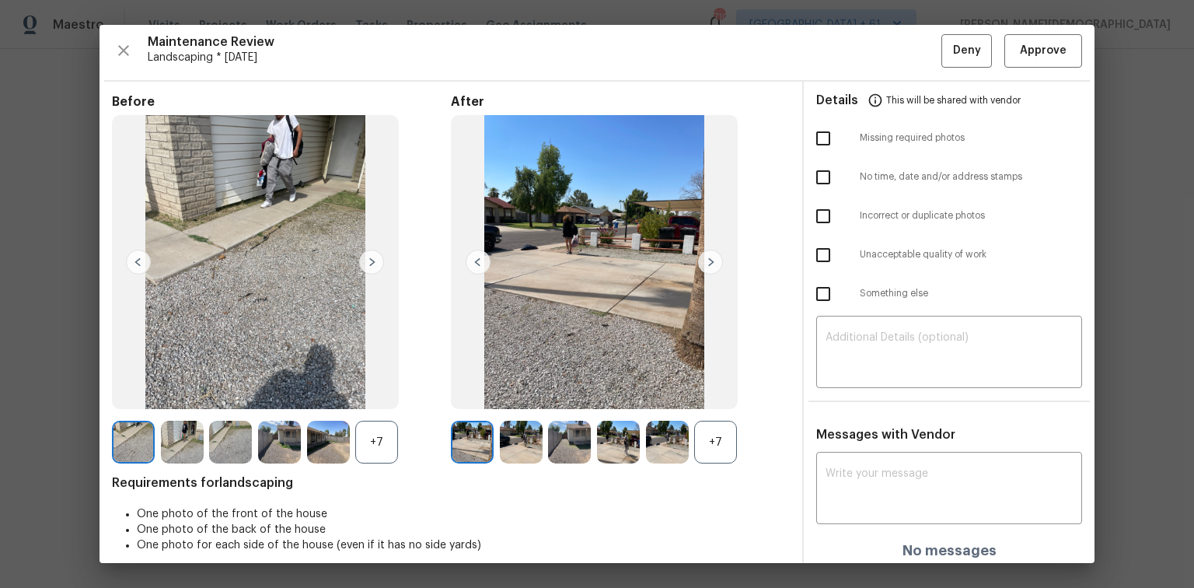
scroll to position [0, 0]
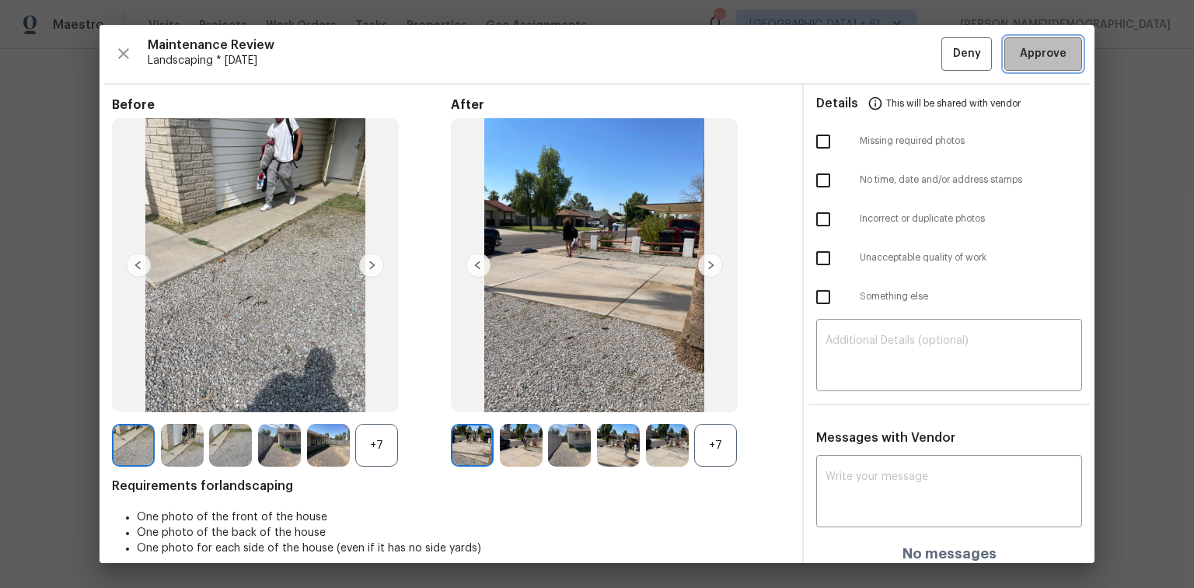
click at [1017, 55] on span "Approve" at bounding box center [1043, 53] width 53 height 19
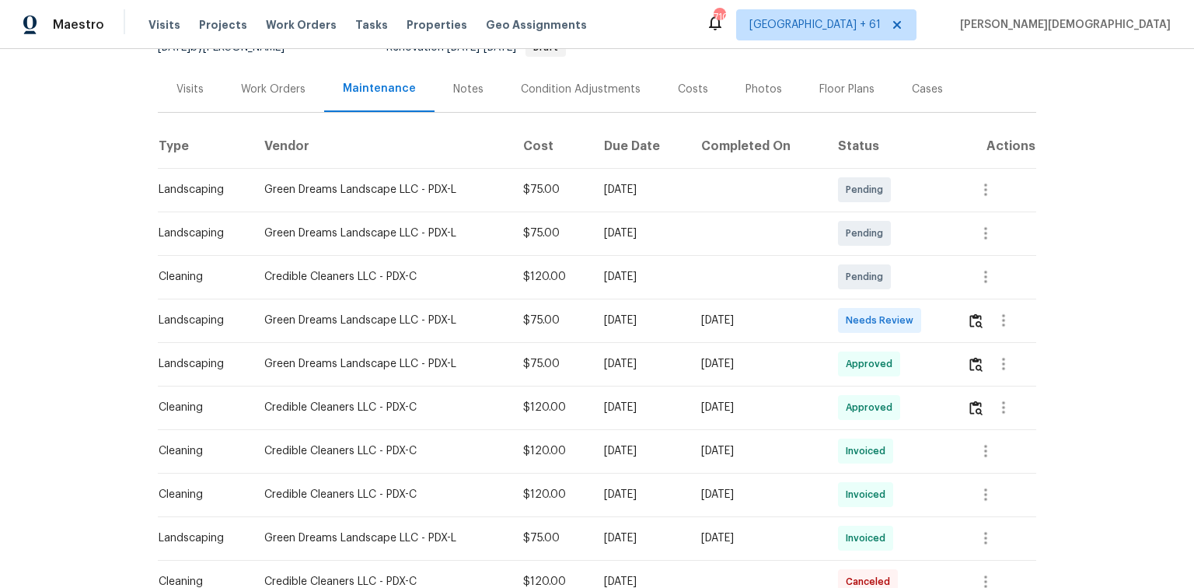
scroll to position [249, 0]
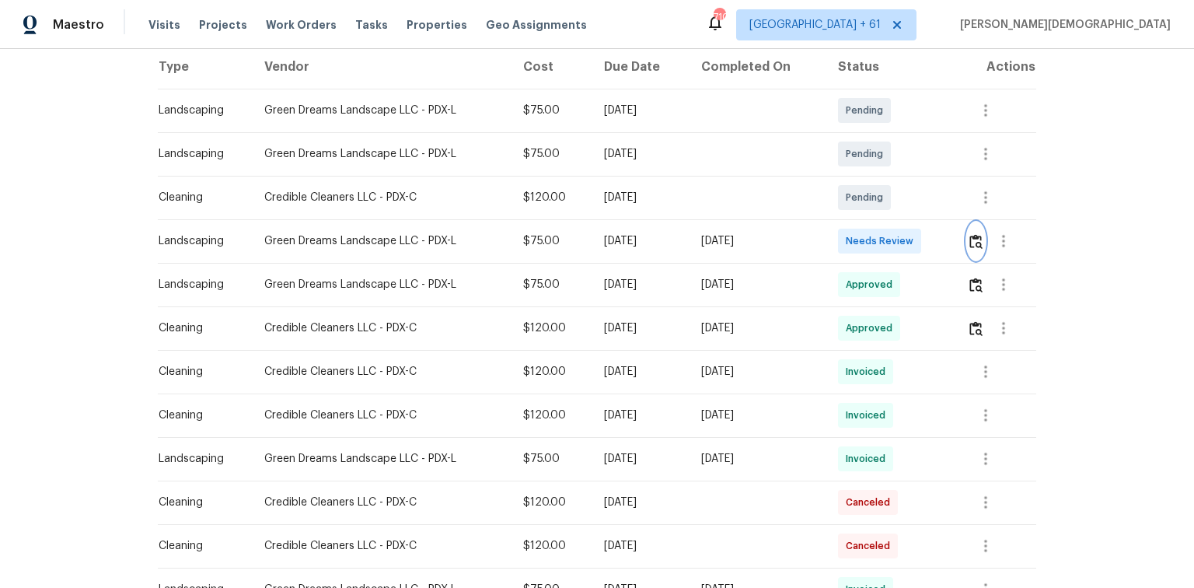
click at [849, 240] on img "button" at bounding box center [976, 241] width 13 height 15
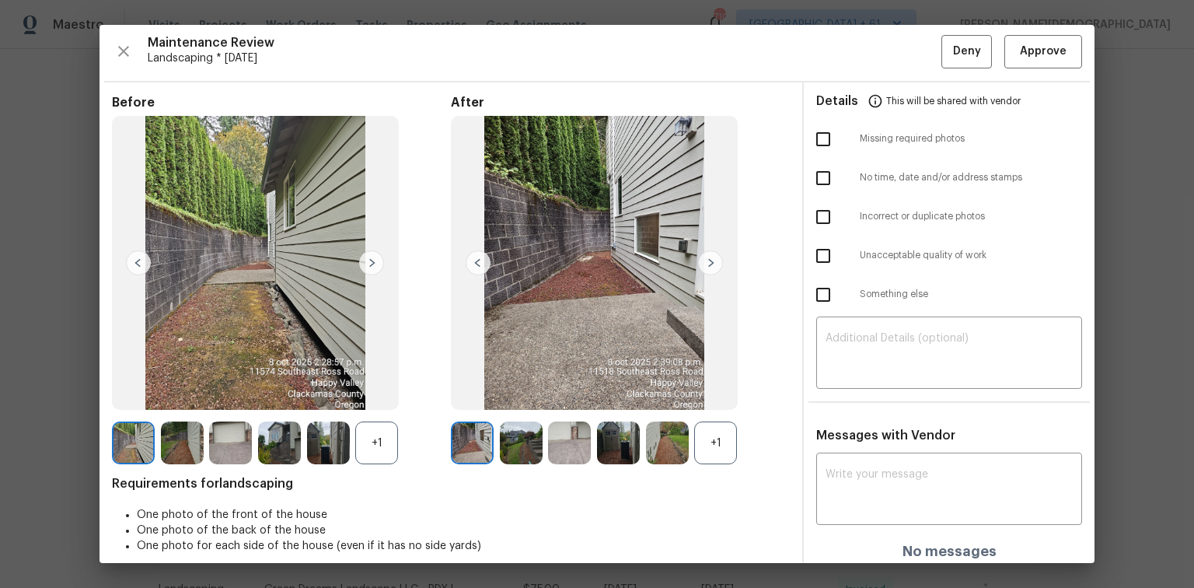
scroll to position [0, 0]
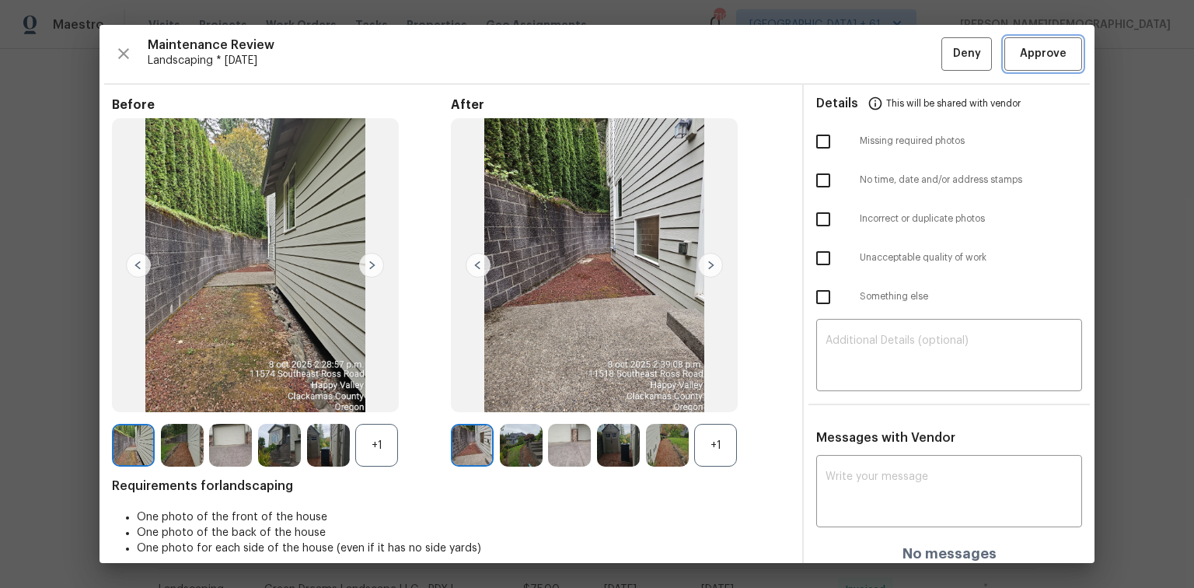
click at [849, 63] on button "Approve" at bounding box center [1044, 53] width 78 height 33
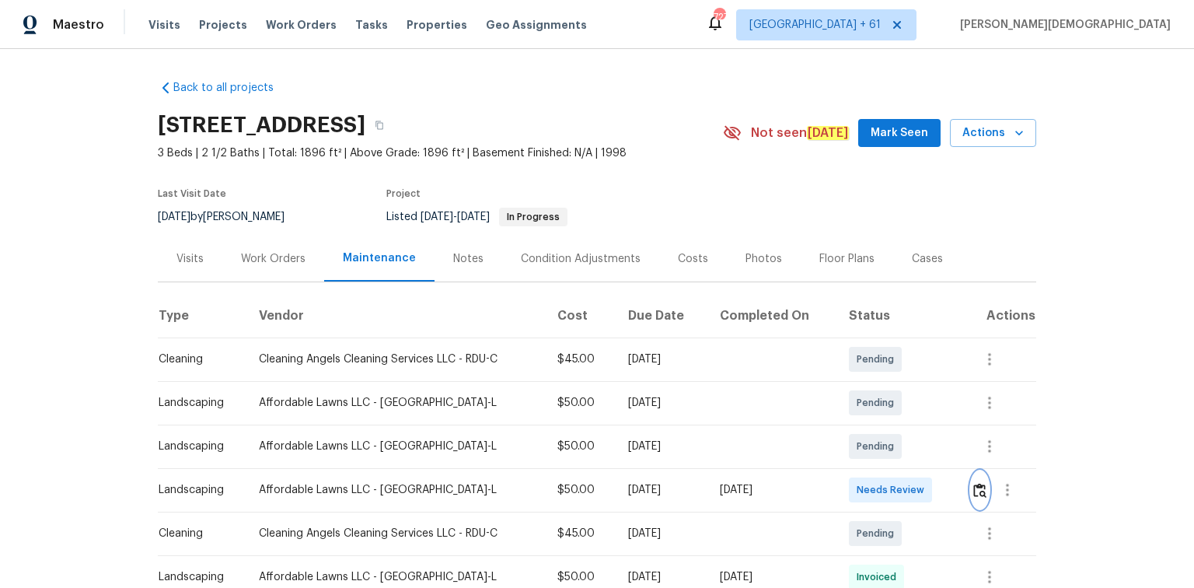
click at [849, 393] on img "button" at bounding box center [979, 490] width 13 height 15
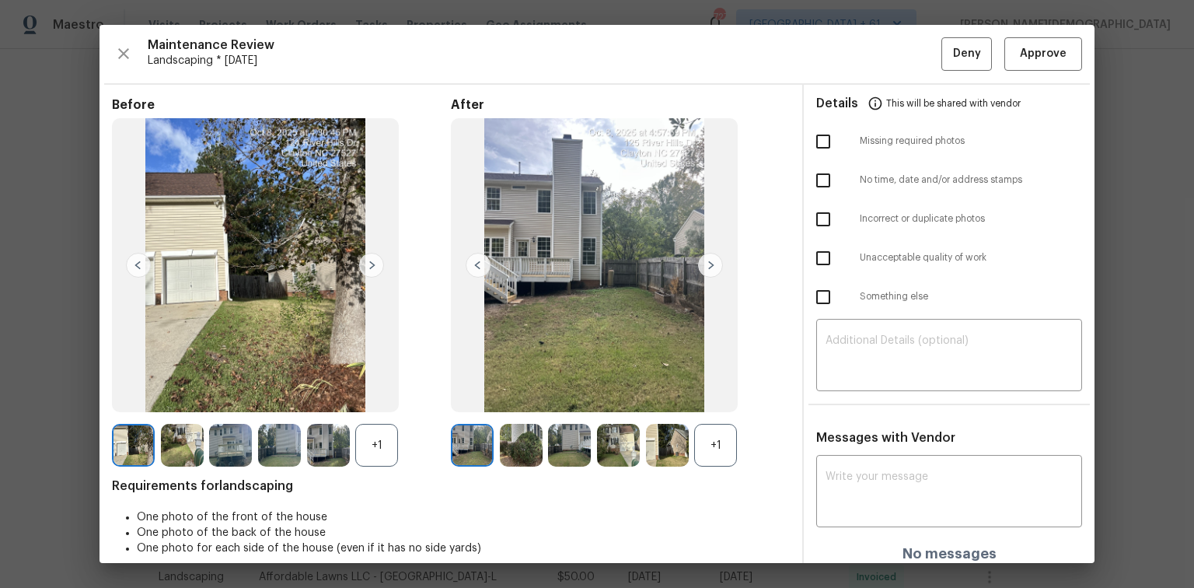
scroll to position [12, 0]
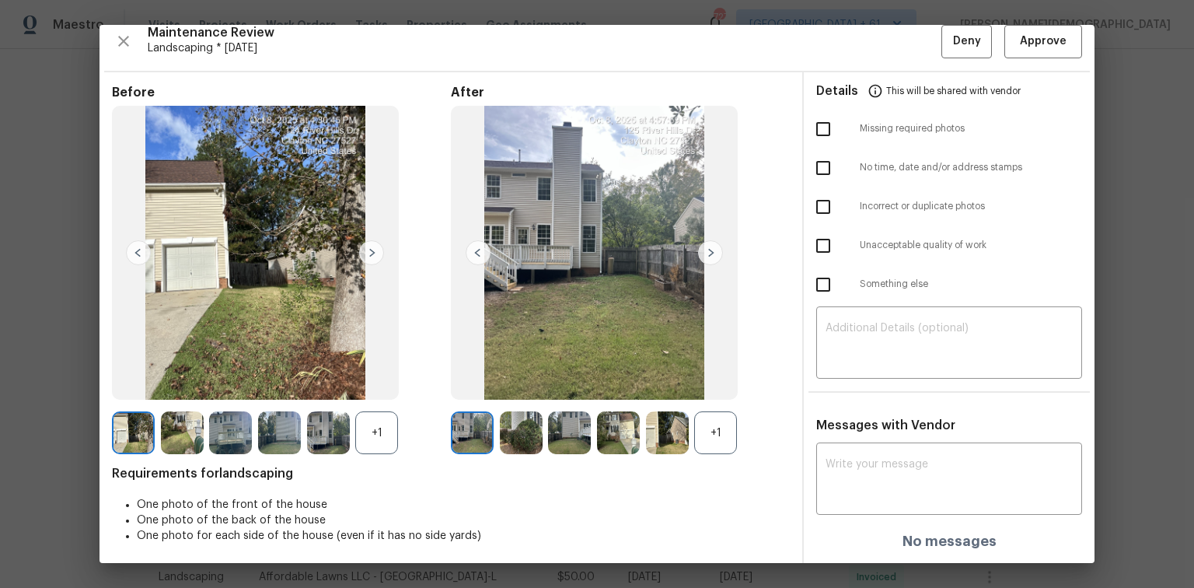
click at [701, 393] on div "+1" at bounding box center [715, 432] width 43 height 43
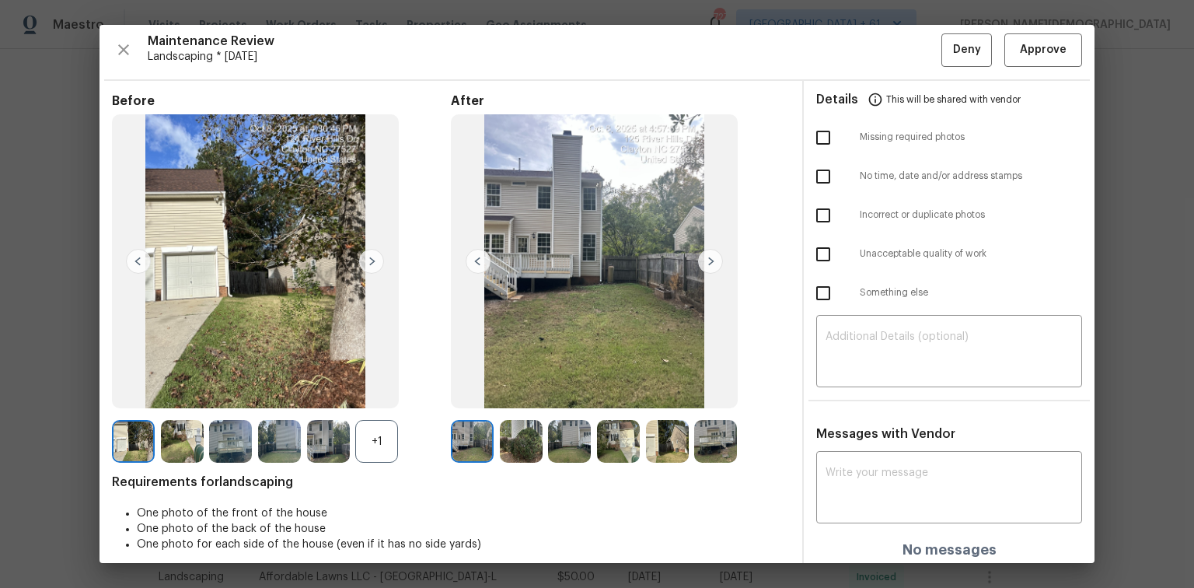
scroll to position [0, 0]
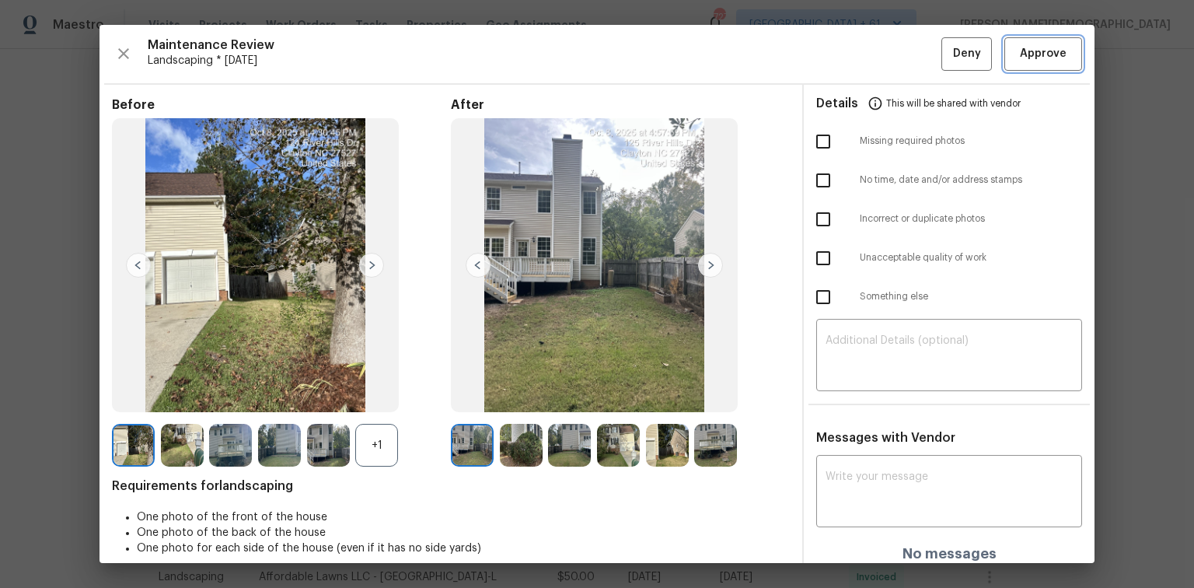
click at [849, 54] on span "Approve" at bounding box center [1043, 53] width 47 height 19
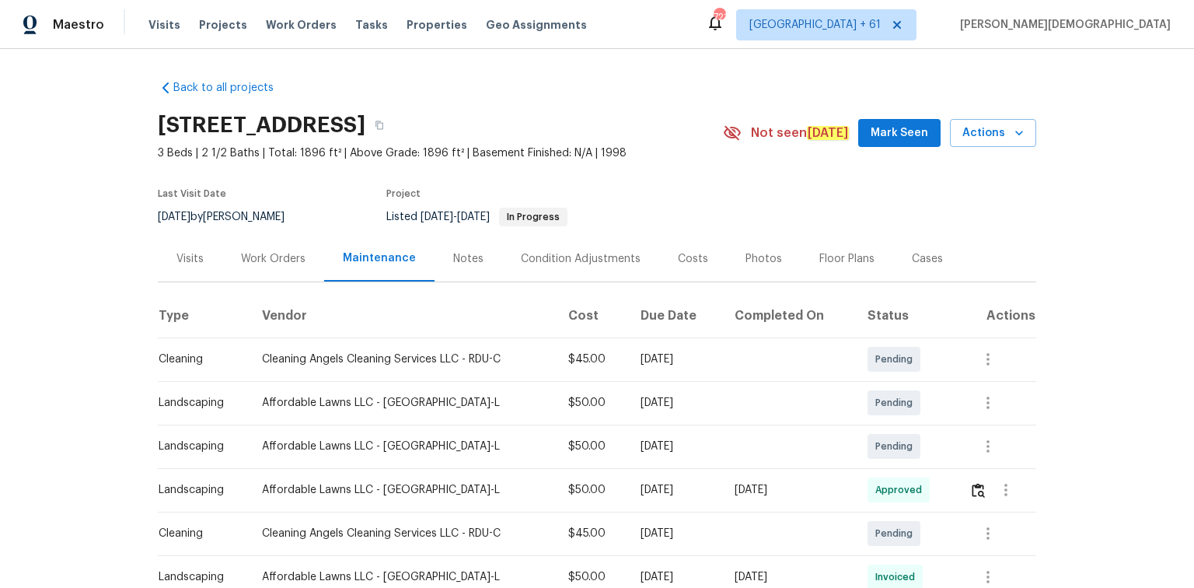
click at [260, 53] on div "Back to all projects 125 River Hills Dr, Clayton, NC 27527 3 Beds | 2 1/2 Baths…" at bounding box center [597, 318] width 1194 height 539
click at [96, 23] on span "Maestro" at bounding box center [78, 25] width 51 height 16
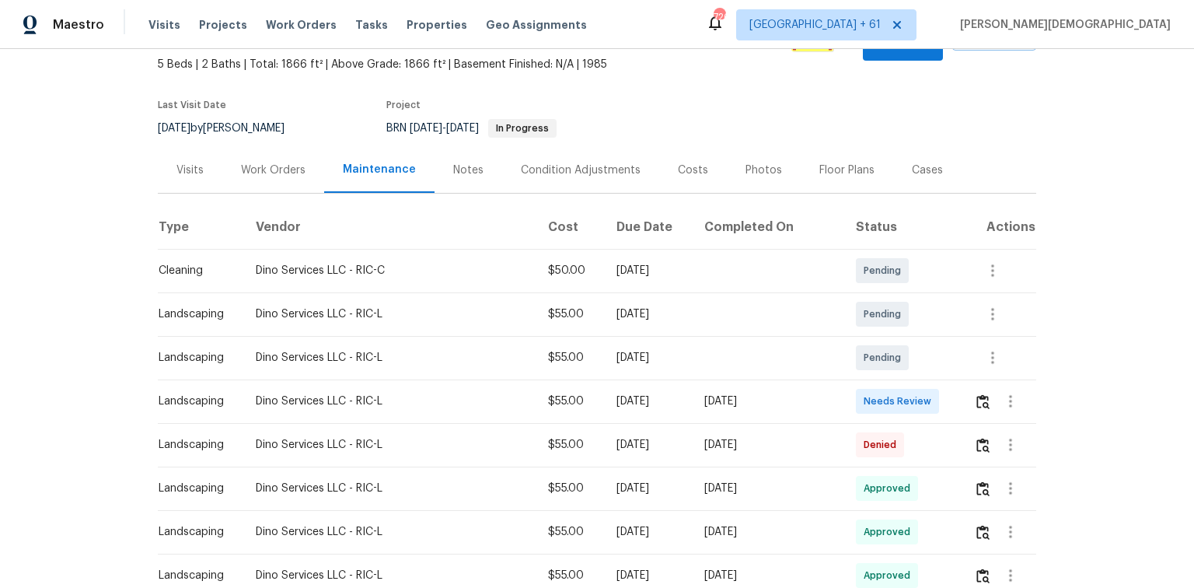
scroll to position [311, 0]
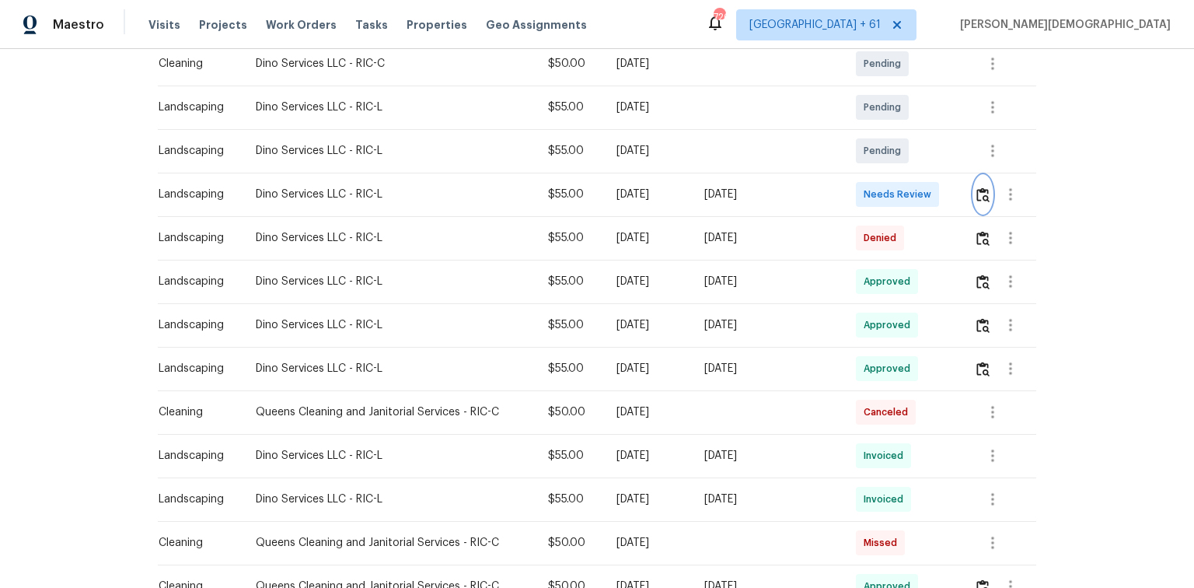
click at [849, 187] on img "button" at bounding box center [983, 194] width 13 height 15
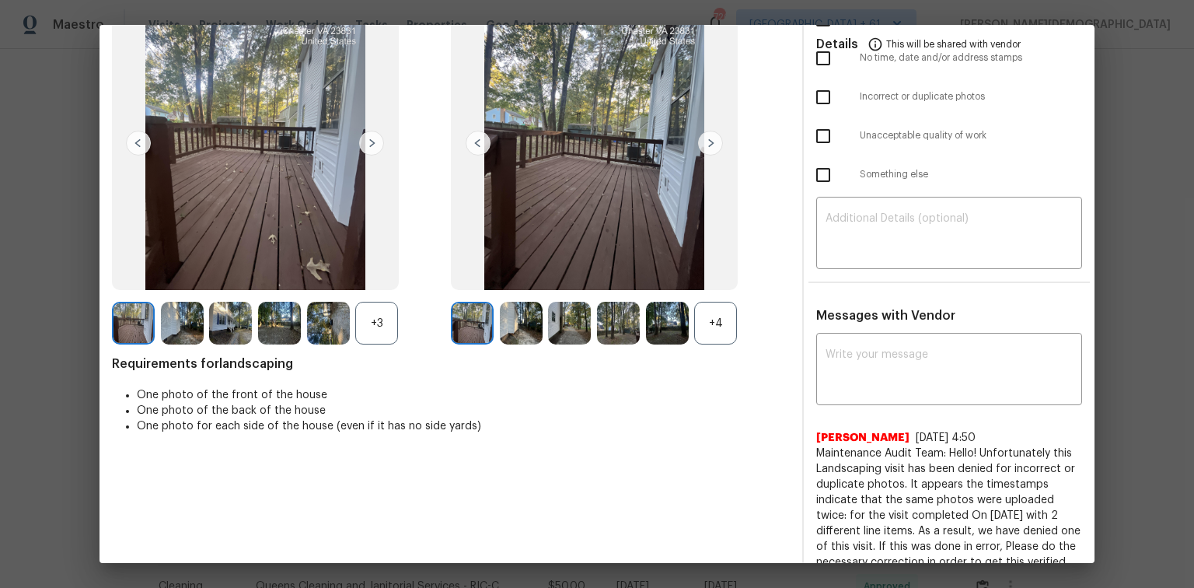
scroll to position [0, 0]
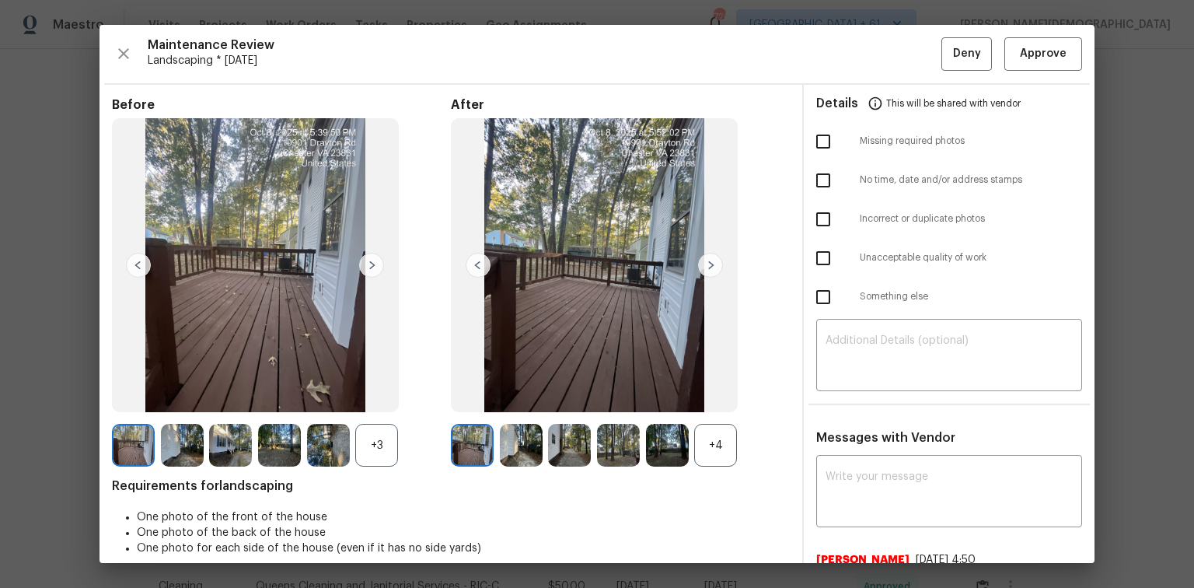
click at [706, 393] on div "+4" at bounding box center [715, 445] width 43 height 43
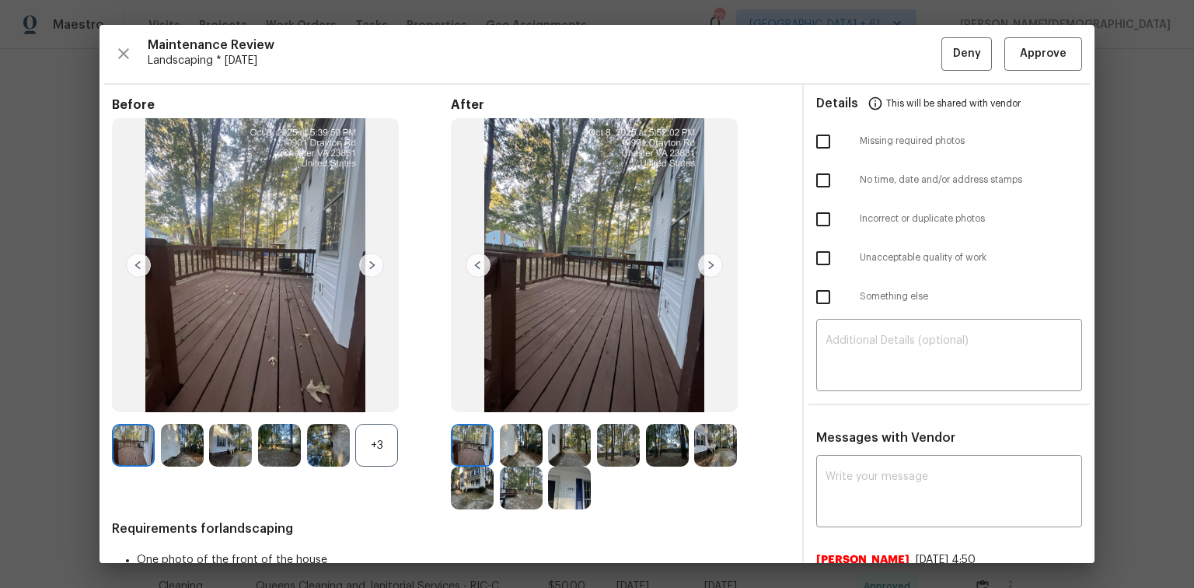
click at [616, 393] on div at bounding box center [620, 467] width 339 height 86
click at [669, 393] on img at bounding box center [667, 445] width 43 height 43
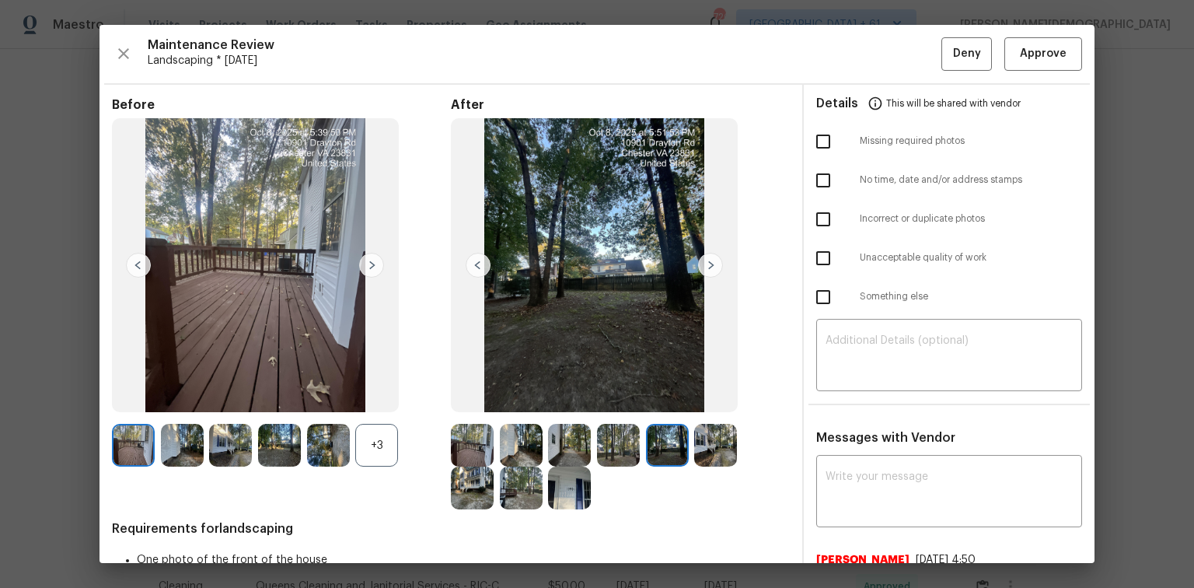
click at [552, 393] on img at bounding box center [569, 488] width 43 height 43
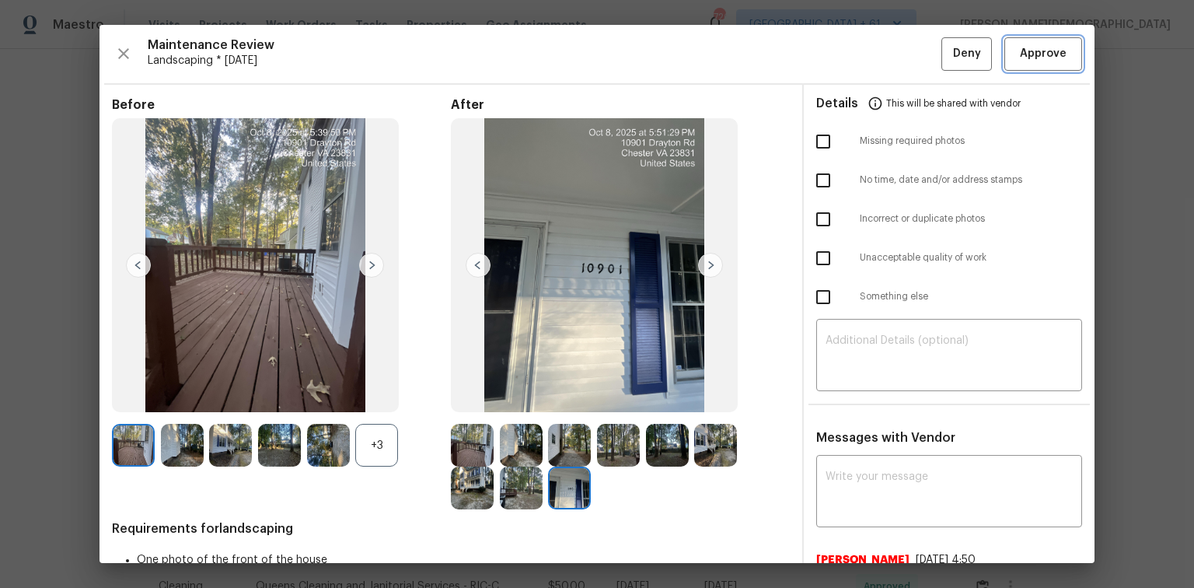
click at [849, 52] on span "Approve" at bounding box center [1043, 53] width 47 height 19
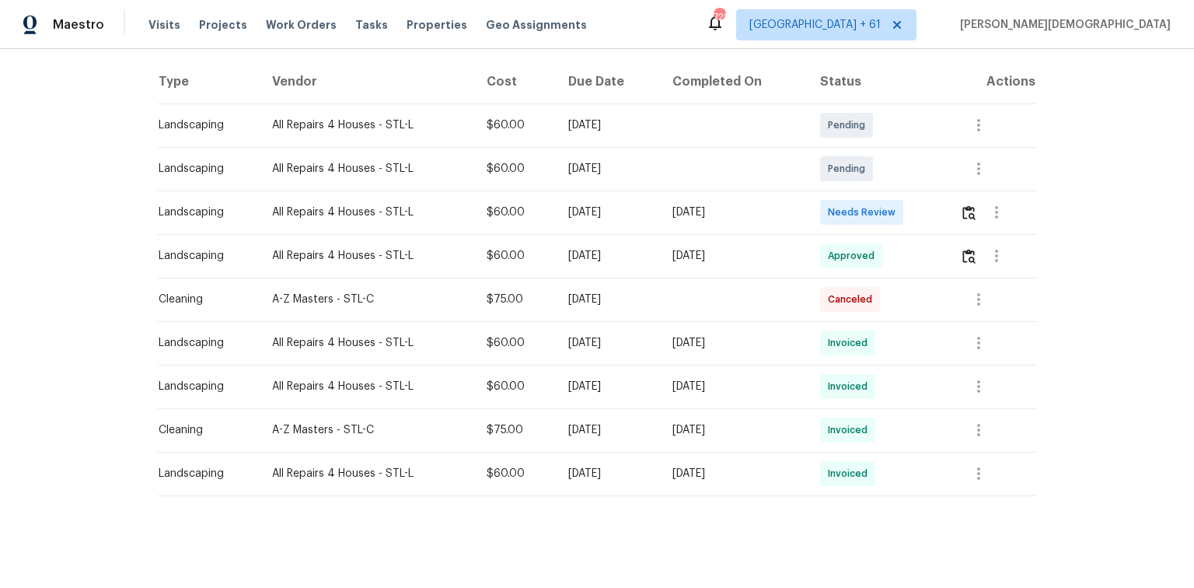
scroll to position [236, 0]
click at [849, 214] on div at bounding box center [997, 210] width 75 height 37
click at [849, 208] on img "button" at bounding box center [969, 211] width 13 height 15
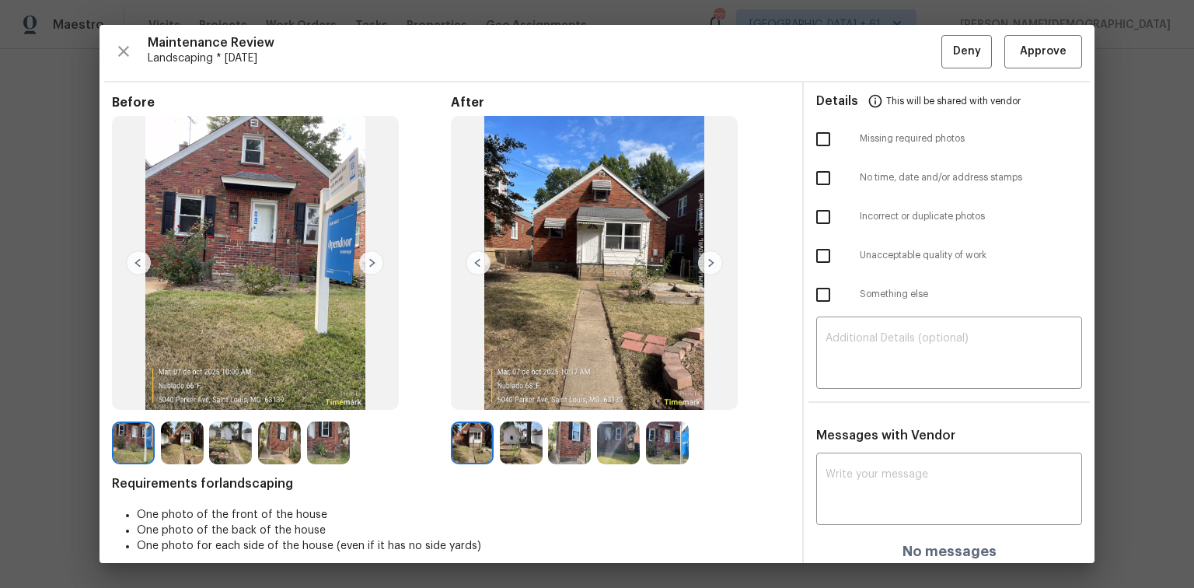
scroll to position [0, 0]
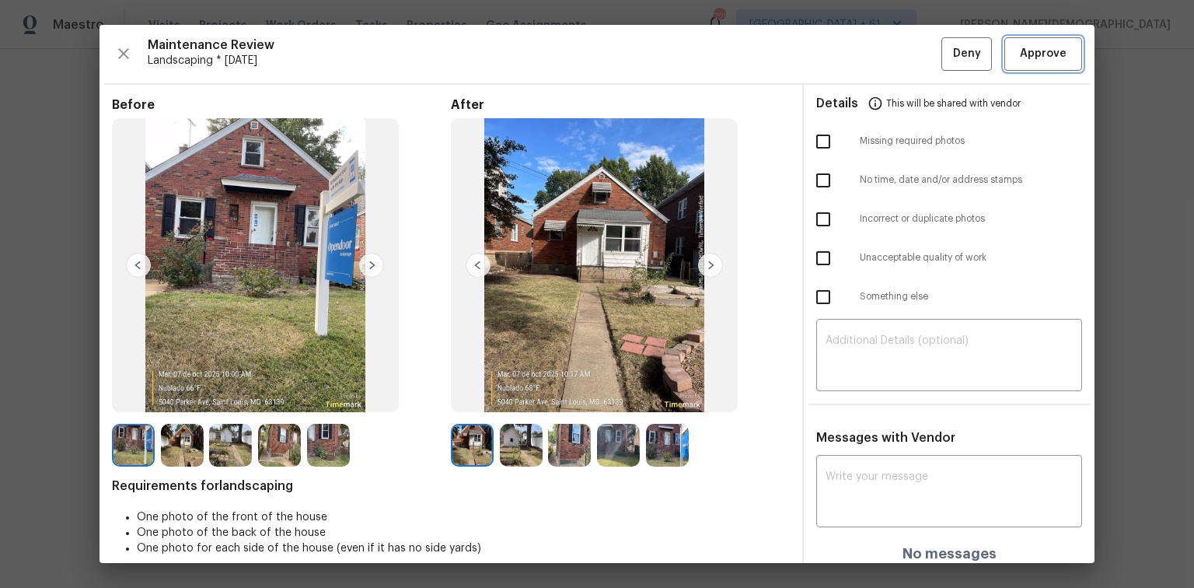
click at [849, 41] on button "Approve" at bounding box center [1044, 53] width 78 height 33
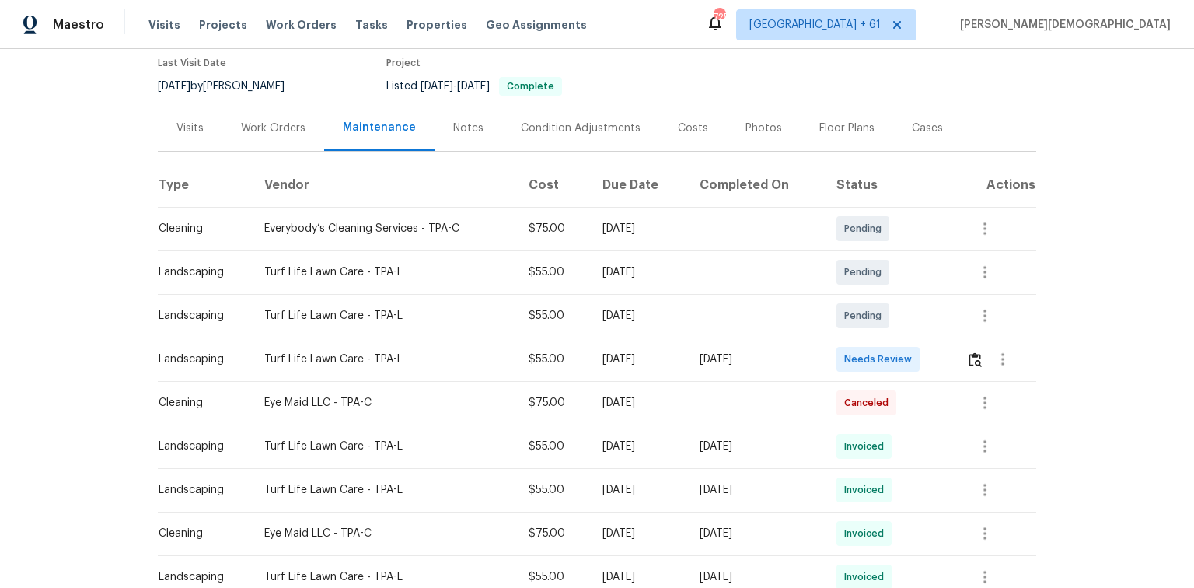
scroll to position [249, 0]
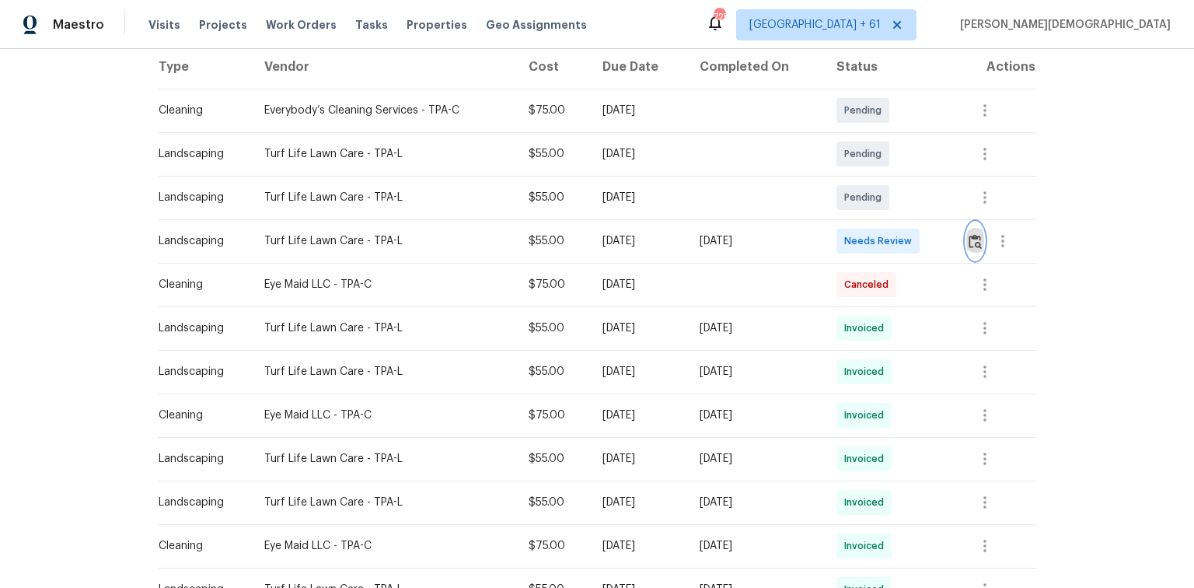
click at [849, 244] on button "button" at bounding box center [975, 240] width 18 height 37
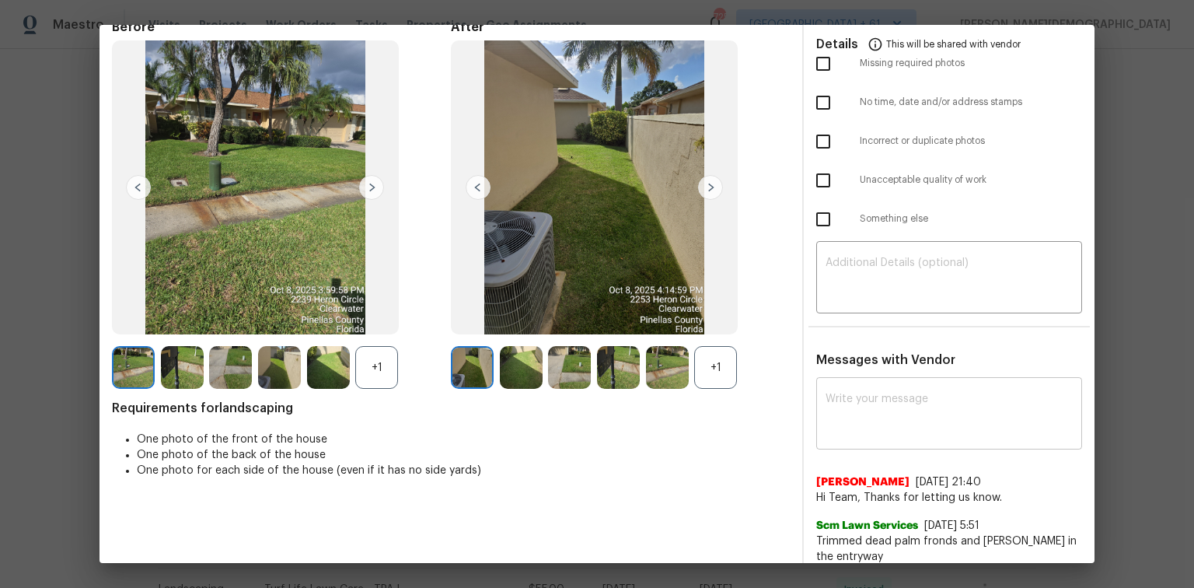
scroll to position [0, 0]
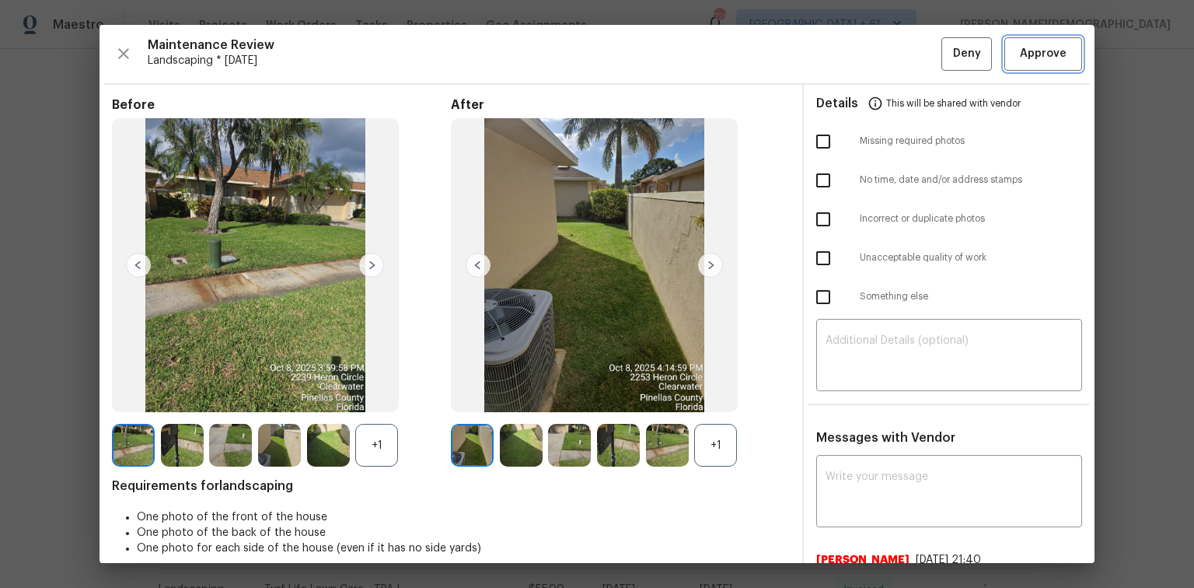
click at [849, 43] on button "Approve" at bounding box center [1044, 53] width 78 height 33
